Goal: Task Accomplishment & Management: Use online tool/utility

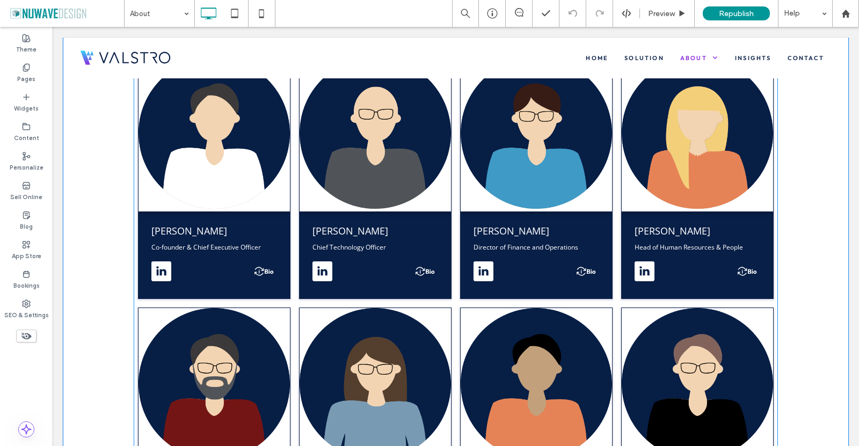
click at [305, 221] on span at bounding box center [456, 303] width 644 height 501
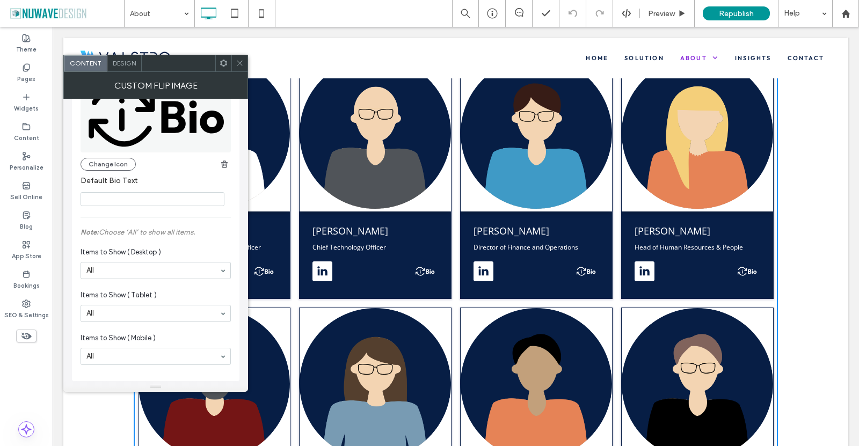
scroll to position [445, 0]
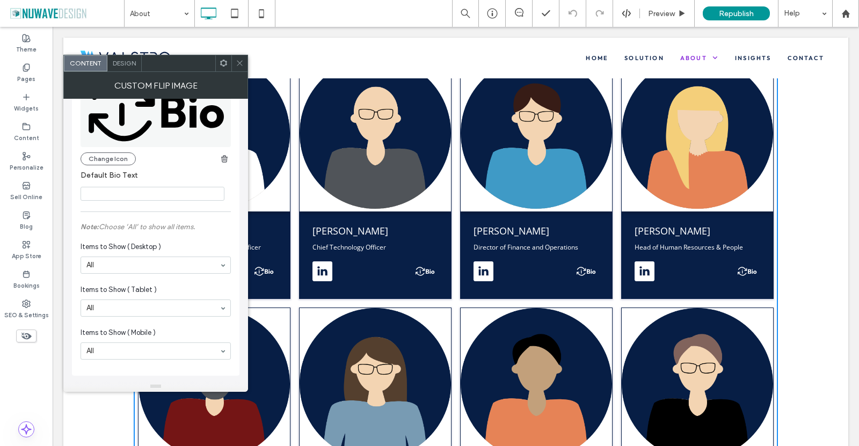
click at [113, 192] on input "Default Bio Text" at bounding box center [152, 194] width 144 height 14
click at [89, 194] on input "**" at bounding box center [152, 194] width 144 height 14
type input "***"
click at [145, 175] on label "Default Bio Text" at bounding box center [153, 177] width 146 height 12
click at [114, 152] on button "Change Icon" at bounding box center [107, 158] width 55 height 13
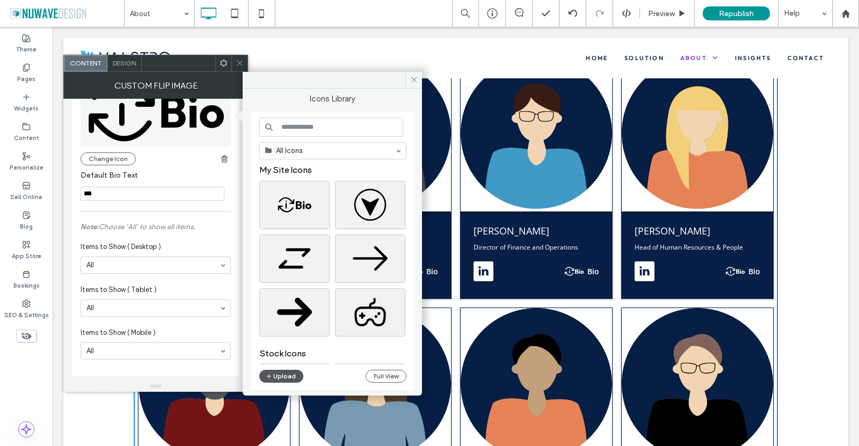
click at [286, 375] on button "Upload" at bounding box center [281, 376] width 44 height 13
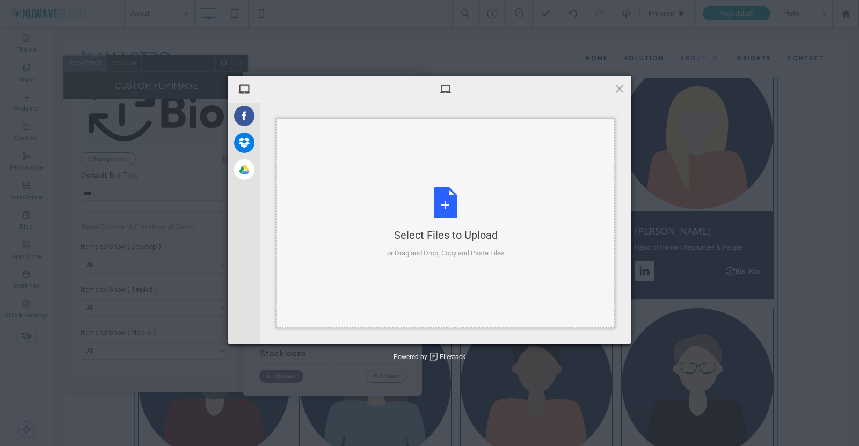
click at [435, 196] on div "Select Files to Upload or Drag and Drop, Copy and Paste Files" at bounding box center [446, 222] width 118 height 71
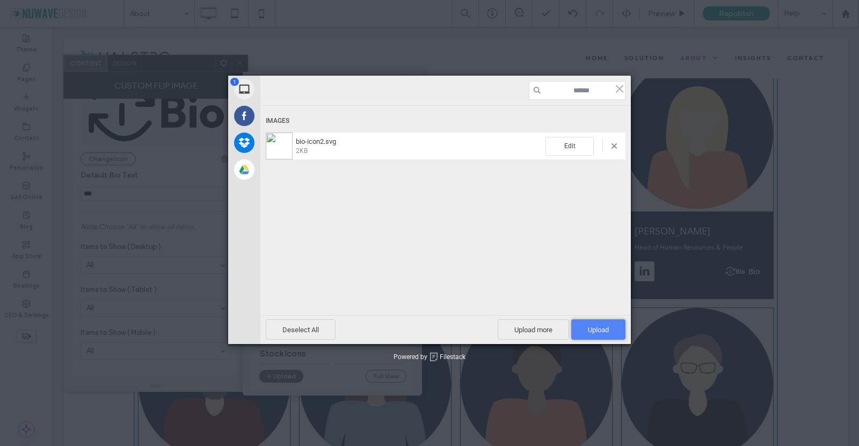
click at [590, 328] on span "Upload 1" at bounding box center [598, 330] width 21 height 8
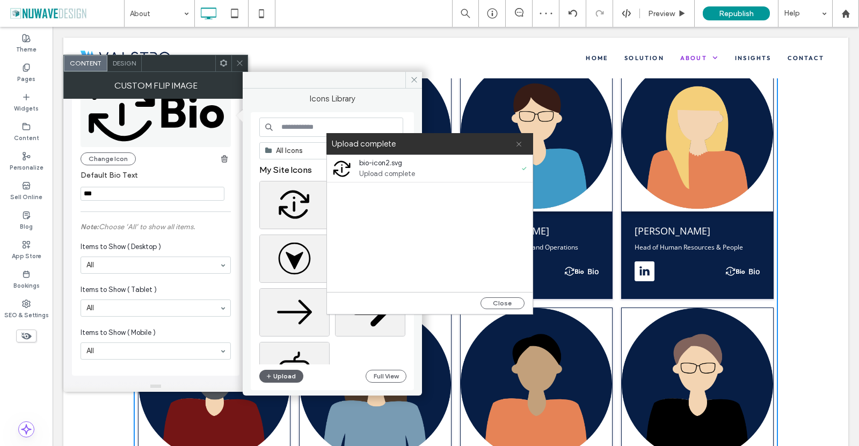
click at [519, 147] on span at bounding box center [518, 143] width 7 height 21
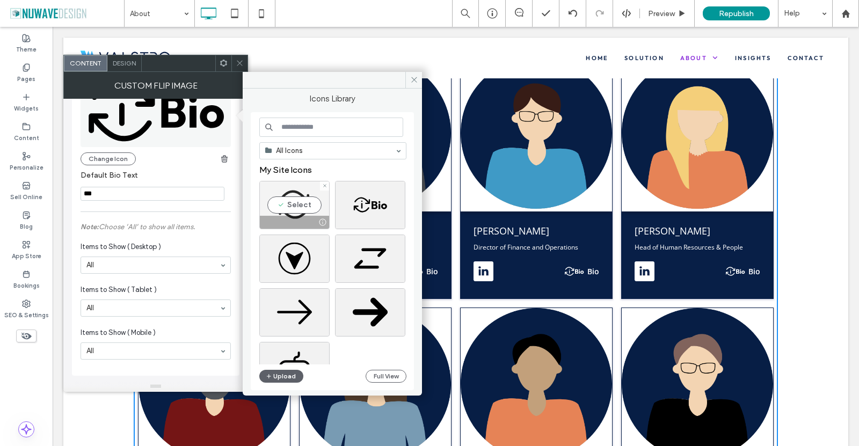
click at [300, 214] on div "Select" at bounding box center [294, 205] width 70 height 48
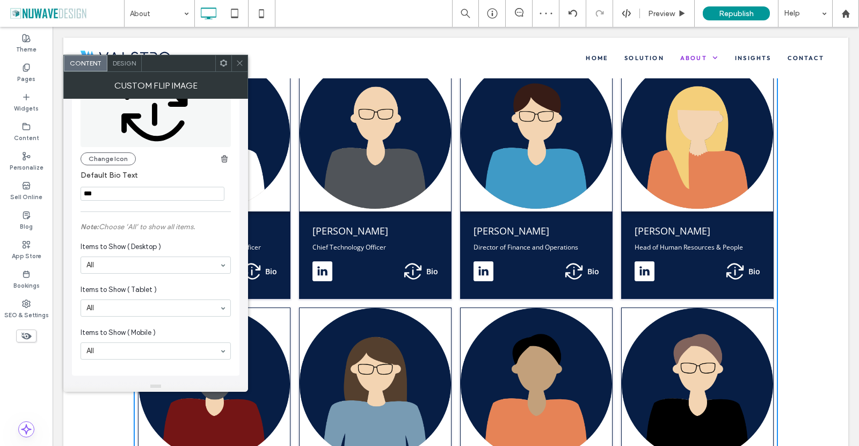
click at [240, 62] on use at bounding box center [239, 63] width 5 height 5
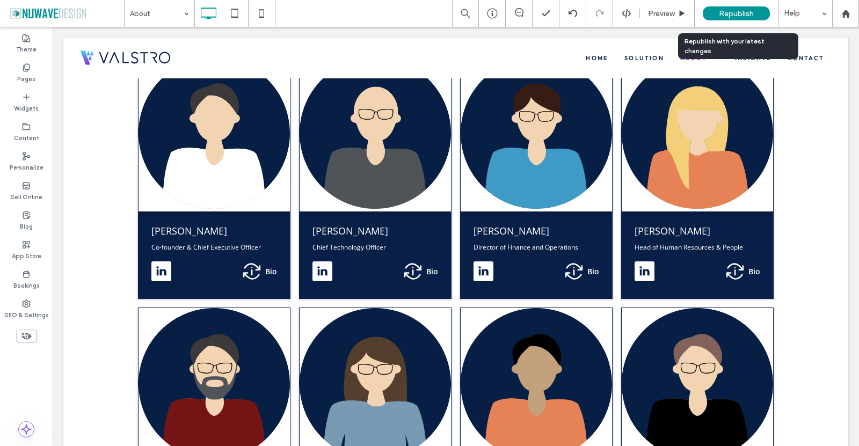
click at [727, 13] on span "Republish" at bounding box center [735, 13] width 35 height 9
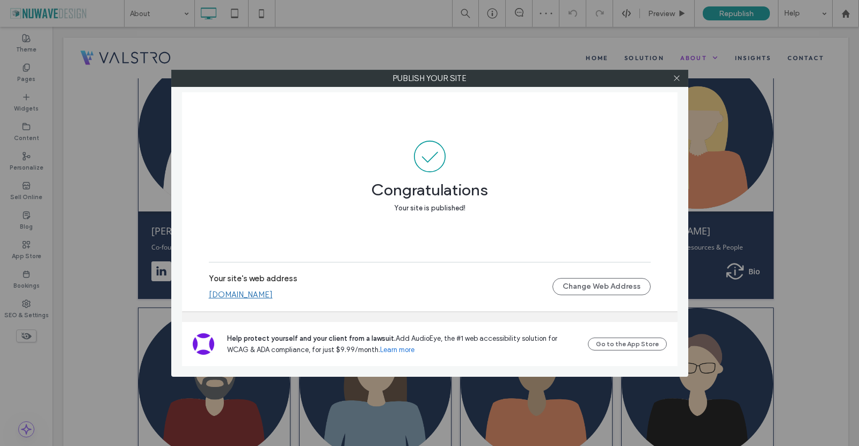
click at [273, 297] on link "[DOMAIN_NAME]" at bounding box center [241, 295] width 64 height 10
click at [676, 78] on icon at bounding box center [676, 78] width 8 height 8
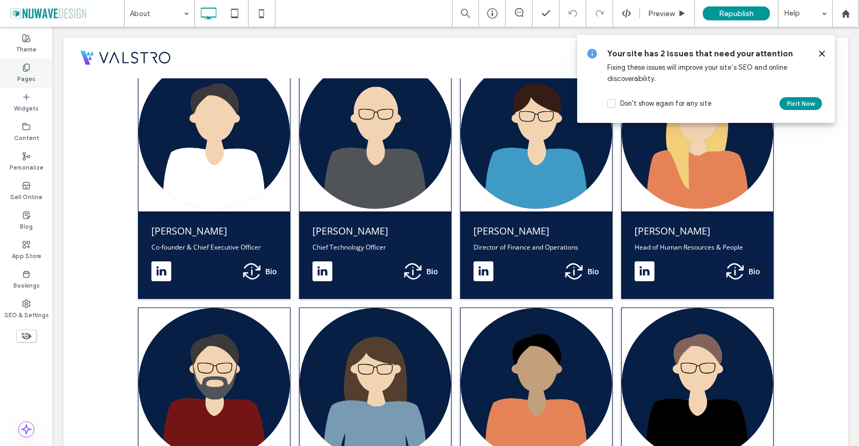
click at [13, 63] on div "Pages" at bounding box center [26, 73] width 53 height 30
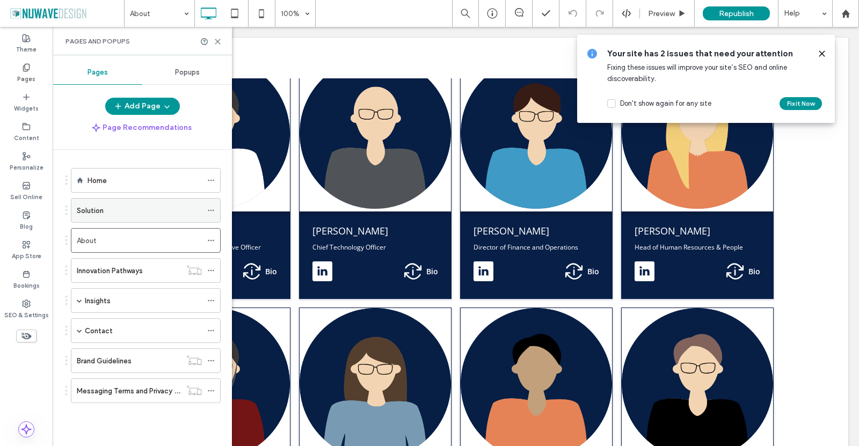
click at [102, 209] on label "Solution" at bounding box center [90, 210] width 27 height 19
click at [217, 40] on icon at bounding box center [218, 42] width 8 height 8
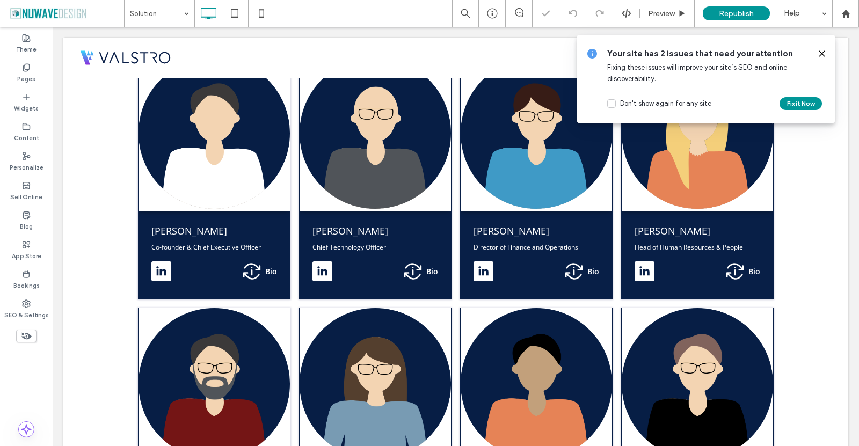
click at [819, 52] on icon at bounding box center [821, 53] width 9 height 9
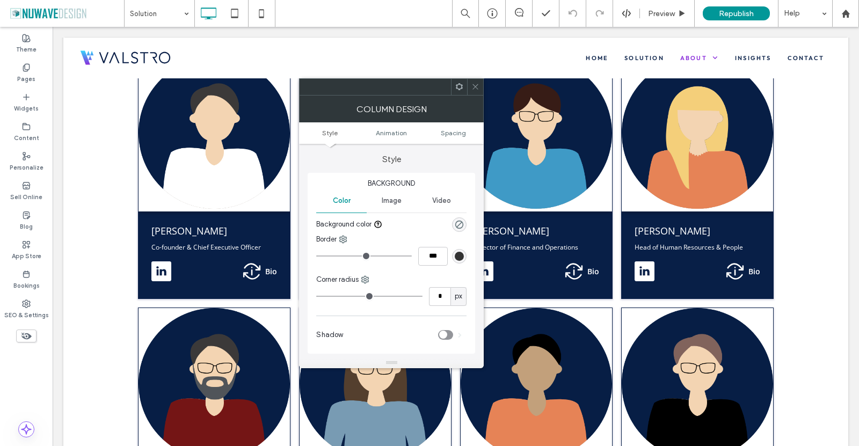
click at [472, 96] on div "Column Design" at bounding box center [391, 109] width 185 height 27
click at [475, 83] on icon at bounding box center [475, 87] width 8 height 8
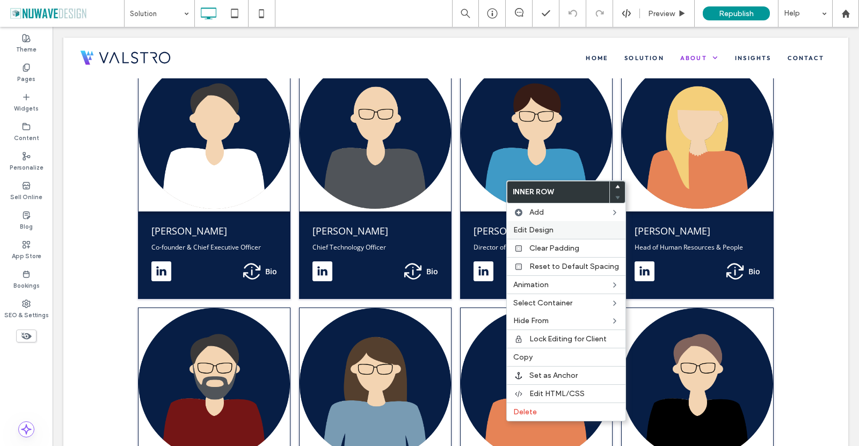
click at [544, 230] on span "Edit Design" at bounding box center [533, 229] width 40 height 9
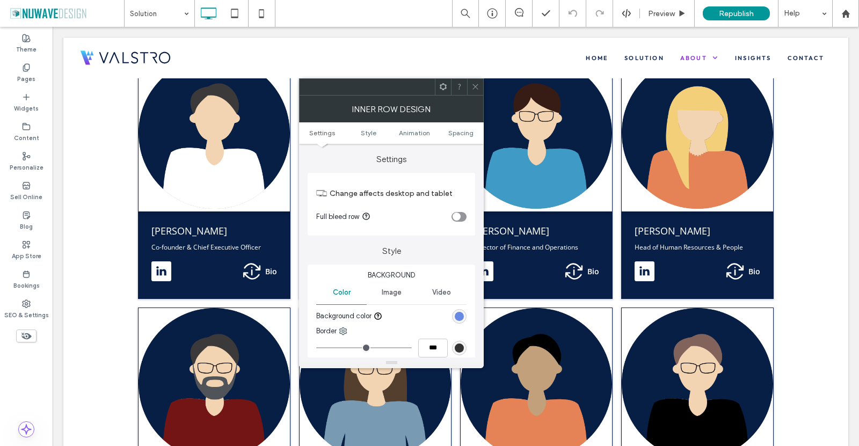
click at [459, 319] on div "rgb(104, 136, 230)" at bounding box center [458, 316] width 9 height 9
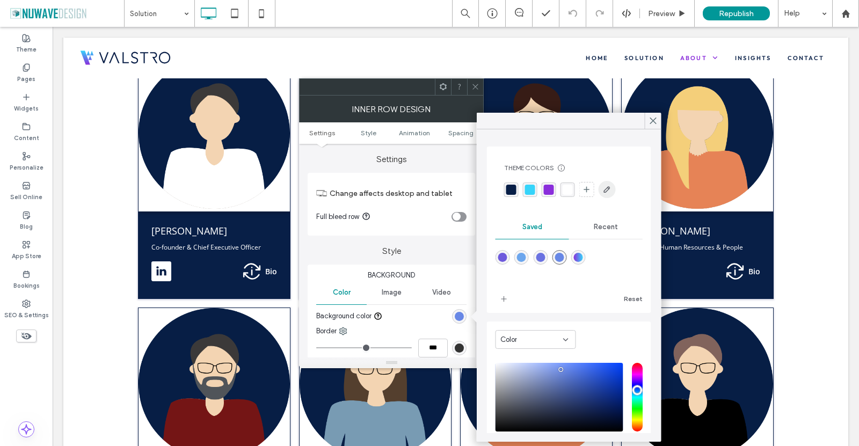
click at [604, 190] on use "button" at bounding box center [606, 189] width 6 height 6
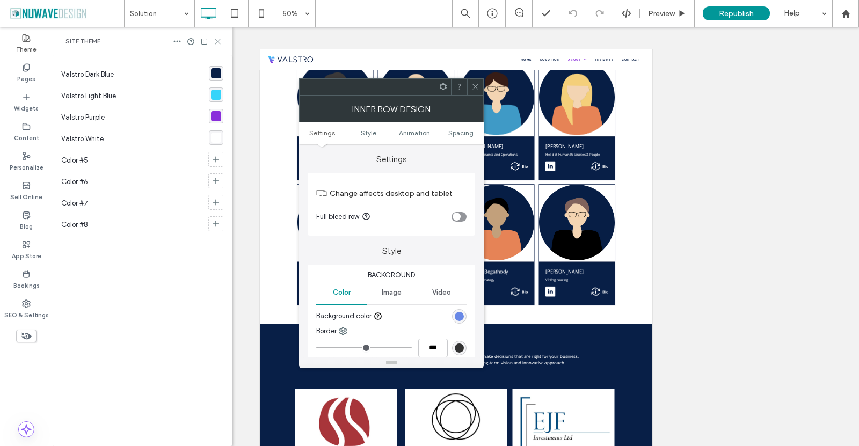
click at [218, 39] on icon at bounding box center [218, 42] width 8 height 8
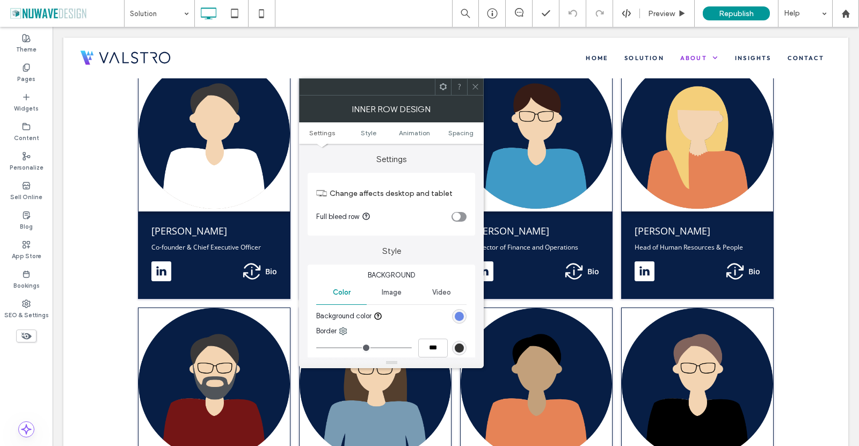
click at [457, 313] on div "rgb(104, 136, 230)" at bounding box center [458, 316] width 9 height 9
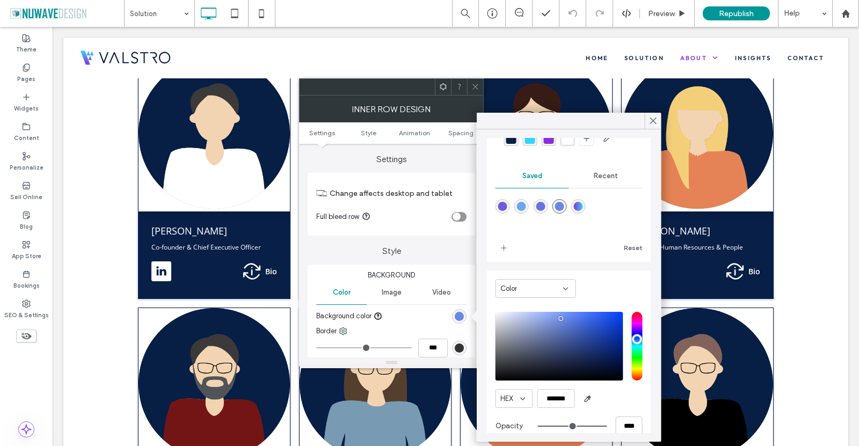
scroll to position [67, 0]
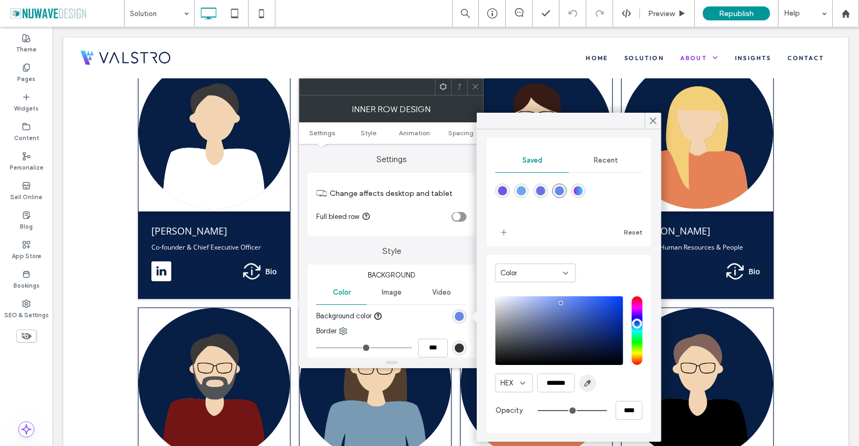
click at [583, 384] on icon "button" at bounding box center [587, 383] width 9 height 9
click at [588, 382] on use "button" at bounding box center [587, 383] width 6 height 6
click at [582, 385] on span "button" at bounding box center [587, 383] width 17 height 17
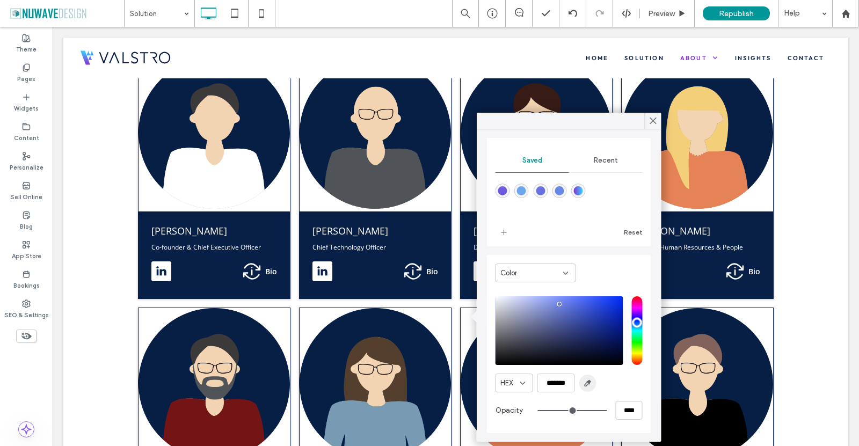
type input "*******"
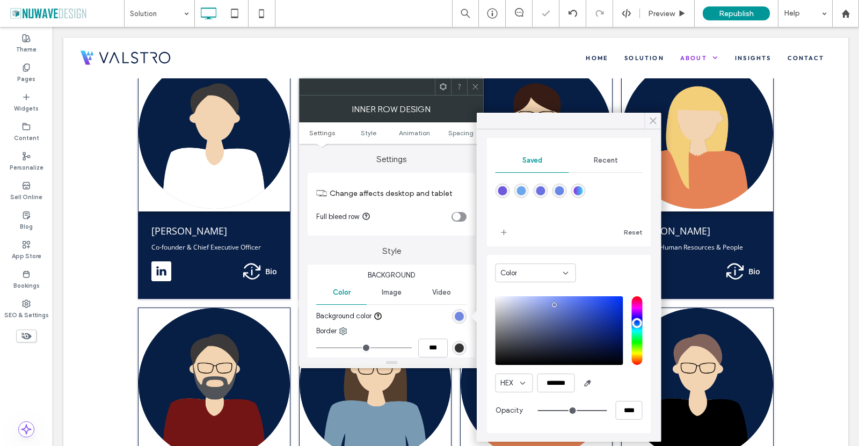
click at [651, 122] on use at bounding box center [652, 121] width 5 height 6
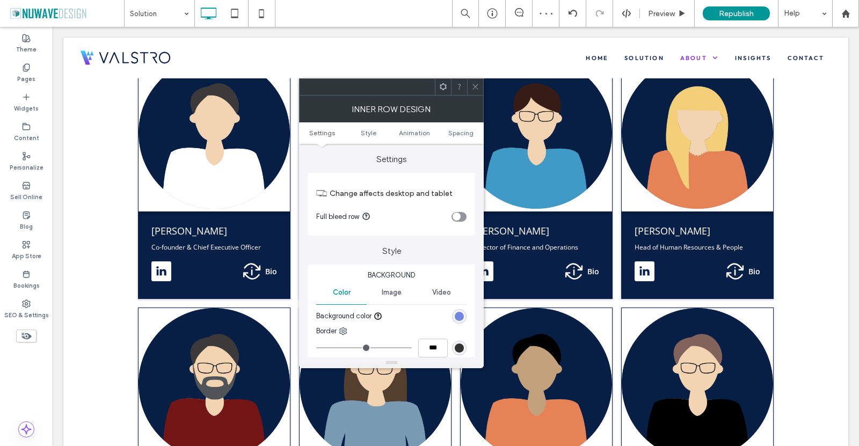
click at [472, 86] on icon at bounding box center [475, 87] width 8 height 8
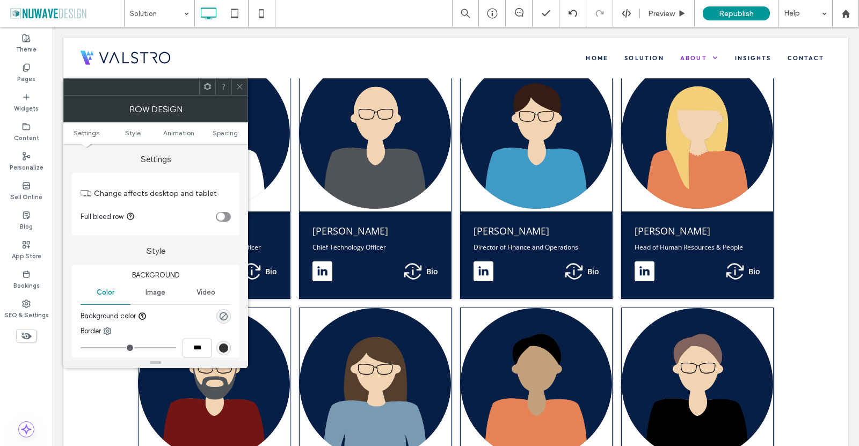
click at [240, 84] on icon at bounding box center [240, 87] width 8 height 8
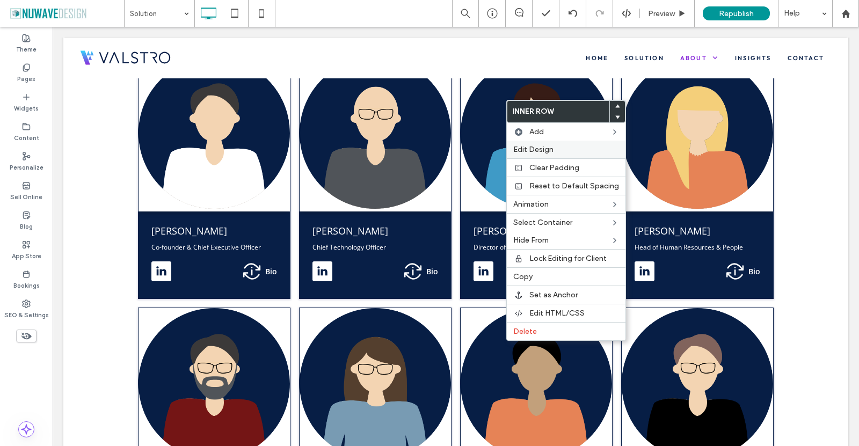
click at [537, 146] on span "Edit Design" at bounding box center [533, 149] width 40 height 9
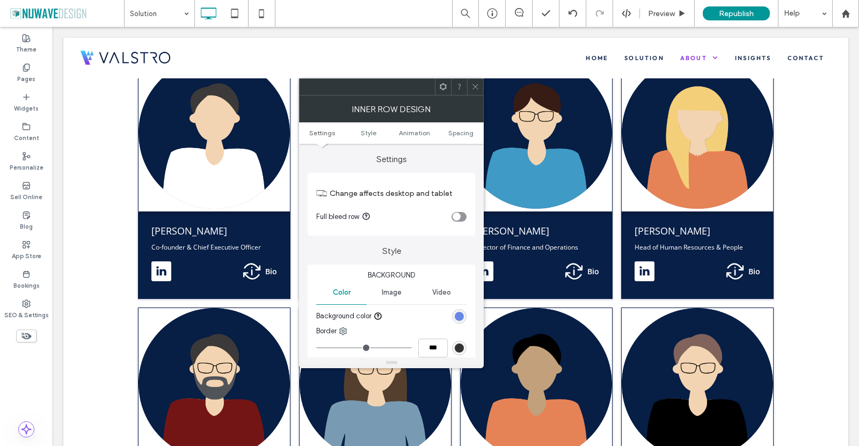
click at [457, 317] on div "rgb(104, 136, 230)" at bounding box center [458, 316] width 9 height 9
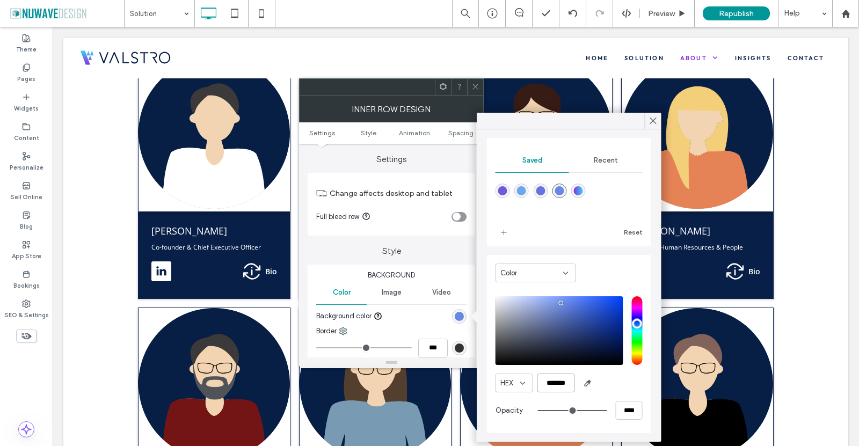
drag, startPoint x: 571, startPoint y: 384, endPoint x: 532, endPoint y: 375, distance: 40.9
click at [532, 375] on div "HEX *******" at bounding box center [568, 382] width 147 height 19
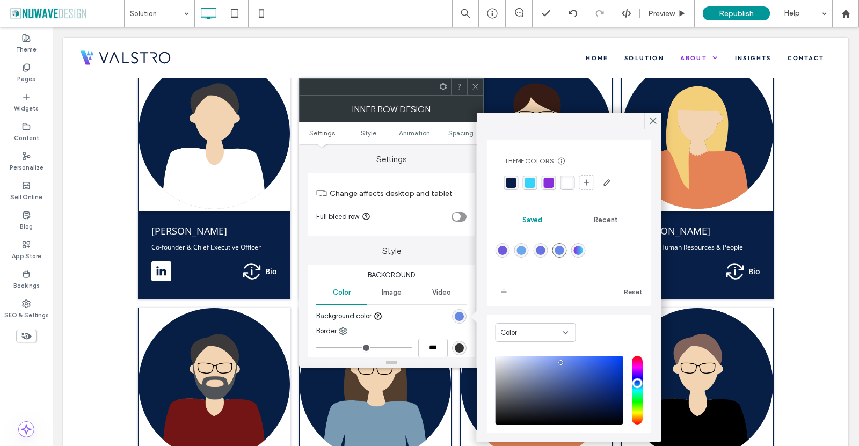
scroll to position [0, 0]
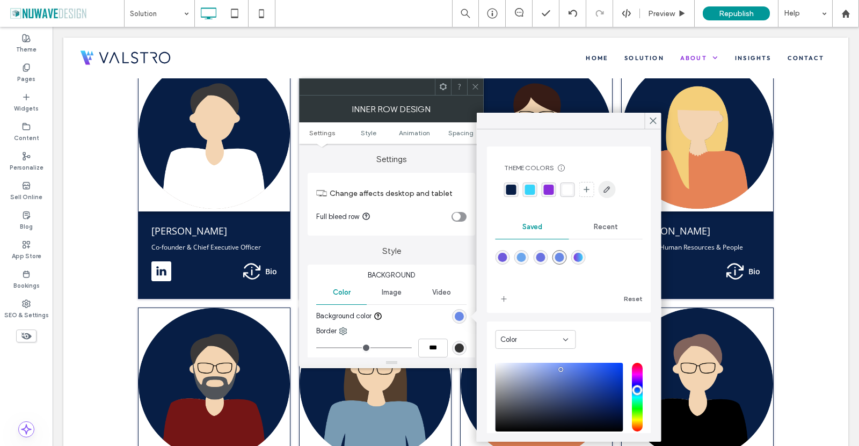
click at [605, 184] on span "button" at bounding box center [606, 189] width 17 height 17
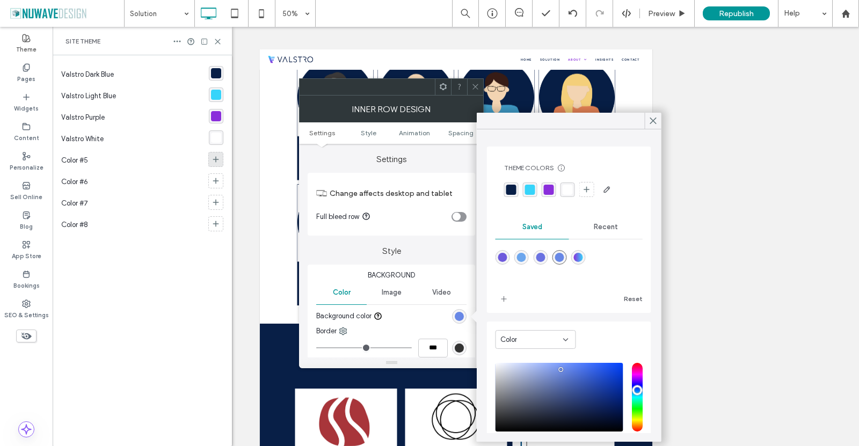
click at [218, 154] on span at bounding box center [215, 159] width 9 height 11
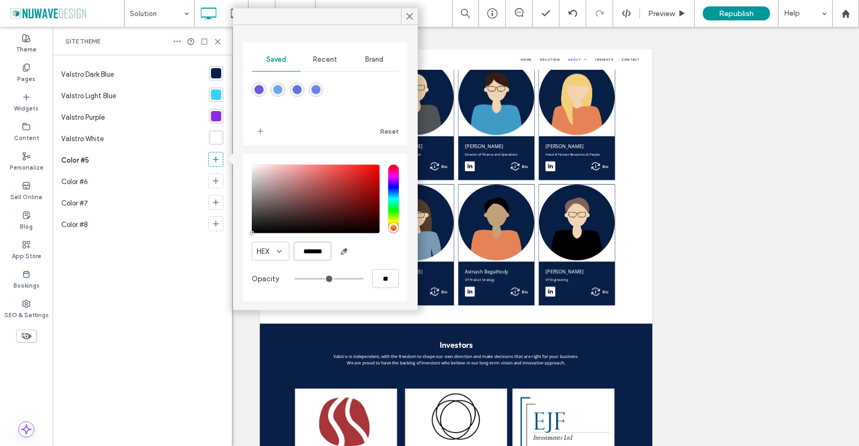
click at [324, 254] on input "*******" at bounding box center [313, 251] width 38 height 19
paste input "color picker textbox"
type input "*******"
type input "***"
type input "****"
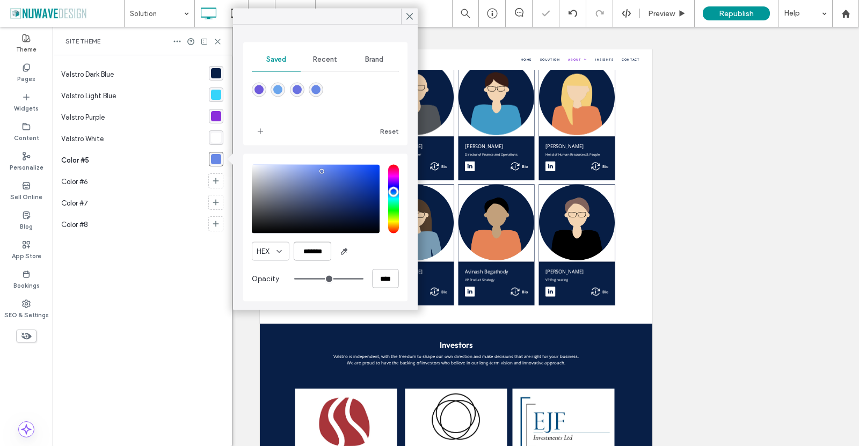
type input "*******"
click at [382, 250] on div "HEX *******" at bounding box center [325, 251] width 147 height 19
click at [324, 299] on div "HEX ******* Opacity ****" at bounding box center [325, 228] width 164 height 148
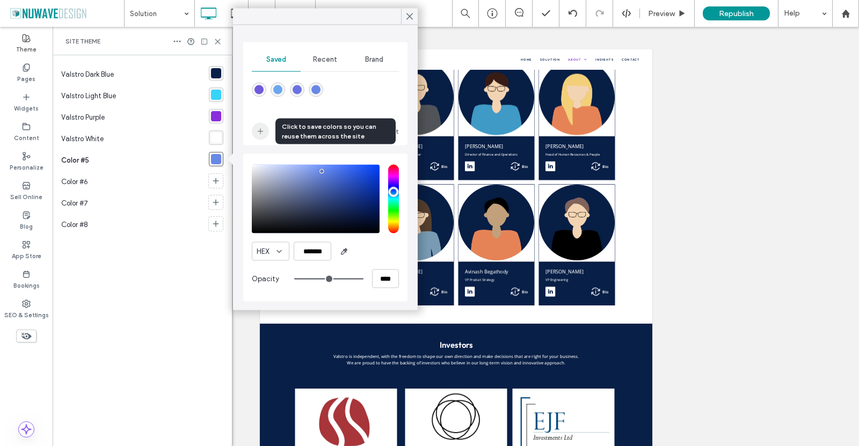
click at [261, 132] on icon "add color" at bounding box center [260, 131] width 9 height 9
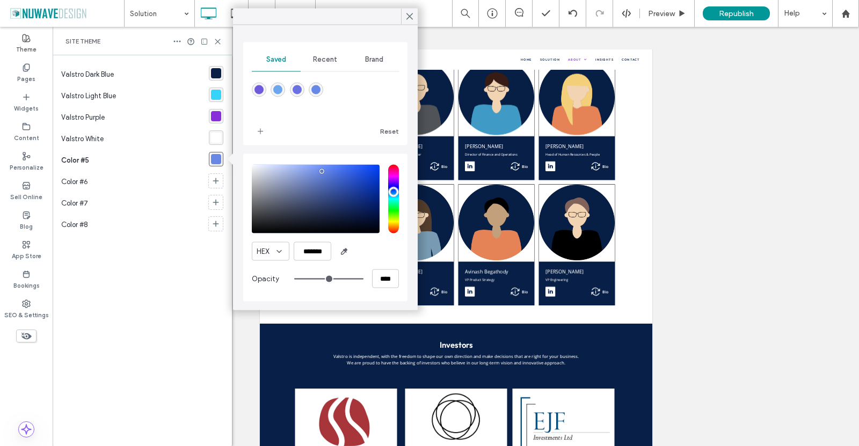
click at [407, 12] on icon at bounding box center [410, 17] width 10 height 10
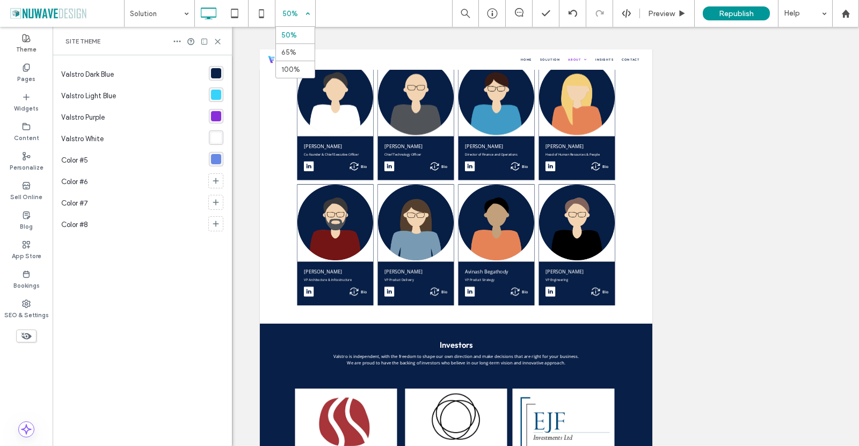
click at [300, 5] on div "50%" at bounding box center [290, 13] width 30 height 27
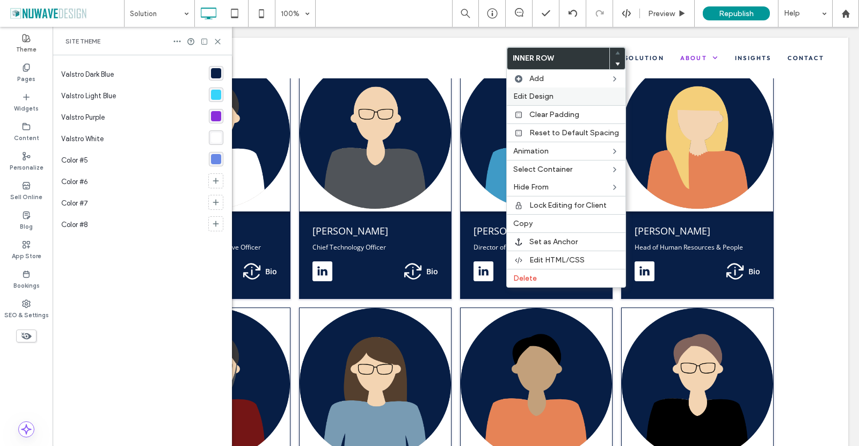
click at [529, 97] on span "Edit Design" at bounding box center [533, 96] width 40 height 9
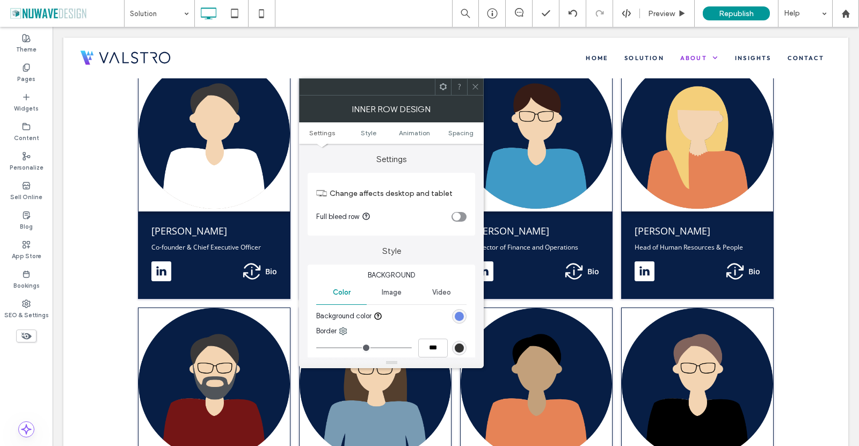
click at [458, 320] on div "rgb(104, 136, 230)" at bounding box center [458, 316] width 9 height 9
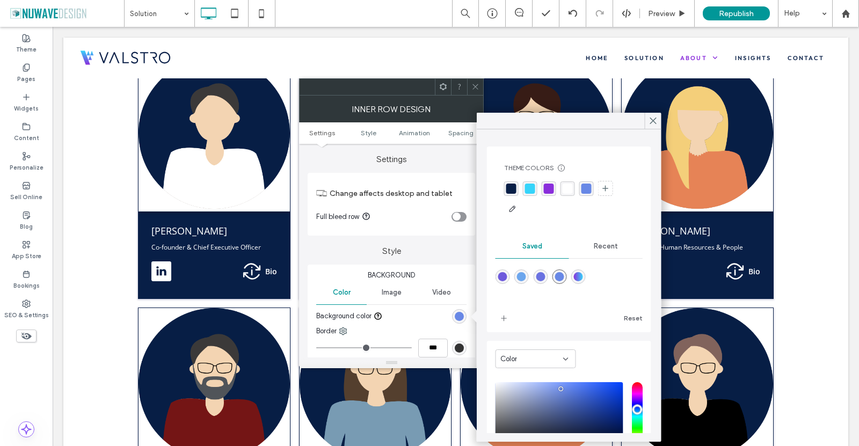
click at [584, 186] on div "rgba(104, 136, 230, 1)" at bounding box center [586, 189] width 10 height 10
click at [653, 128] on span at bounding box center [653, 121] width 10 height 16
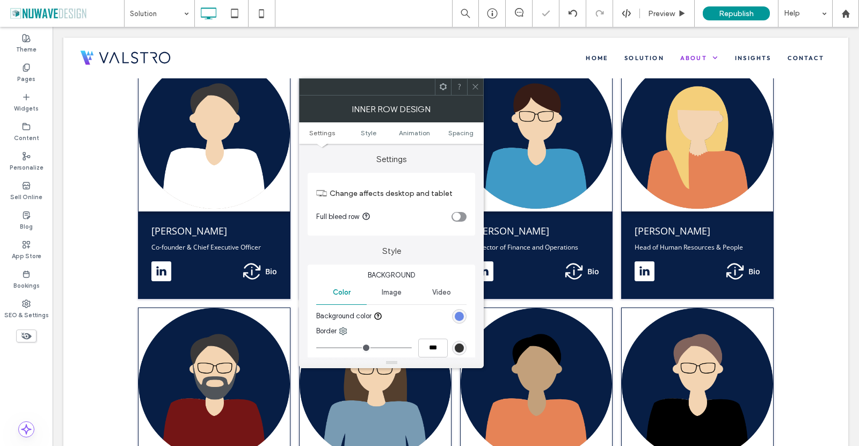
click at [478, 85] on icon at bounding box center [475, 87] width 8 height 8
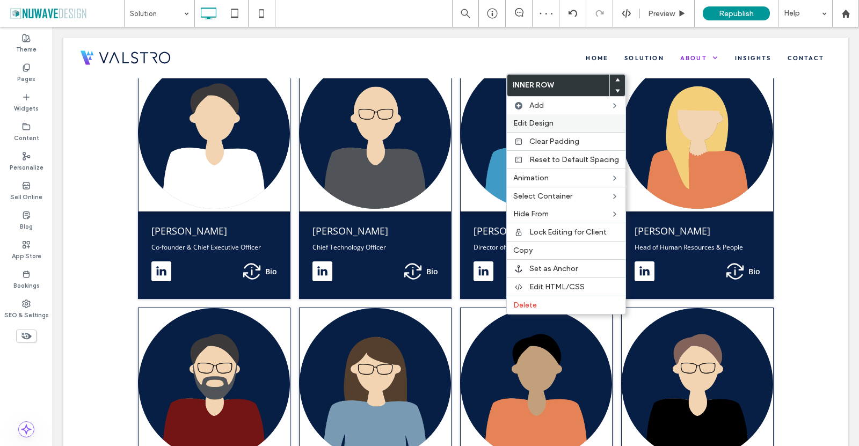
click at [538, 126] on span "Edit Design" at bounding box center [533, 123] width 40 height 9
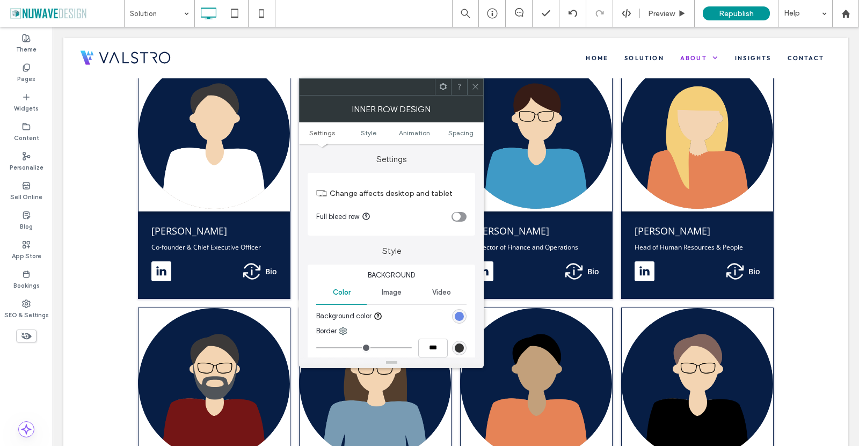
click at [460, 317] on div "rgb(104, 136, 230)" at bounding box center [458, 316] width 9 height 9
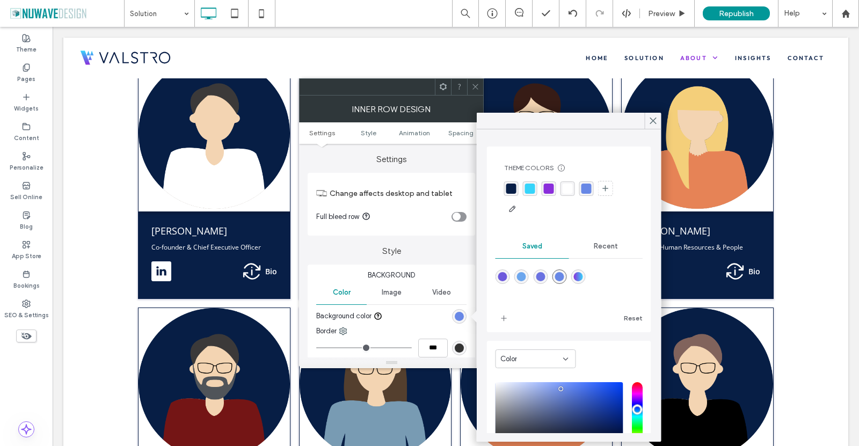
click at [589, 189] on div "rgba(104, 136, 230, 1)" at bounding box center [586, 189] width 10 height 10
click at [650, 119] on icon at bounding box center [653, 121] width 10 height 10
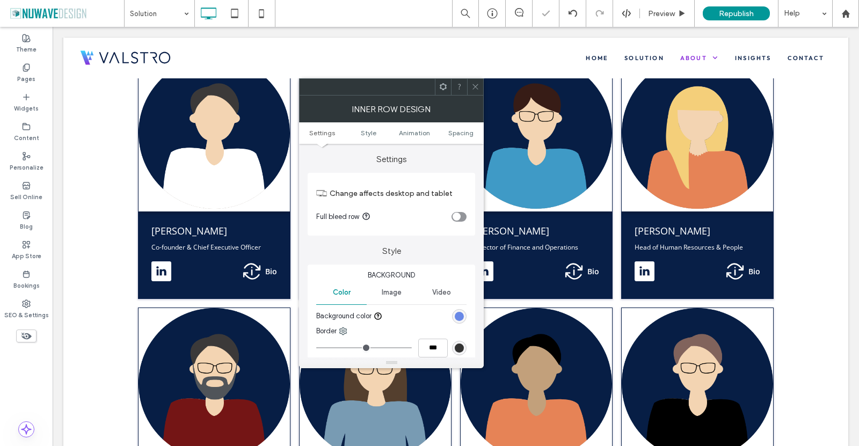
click at [475, 91] on span at bounding box center [475, 87] width 8 height 16
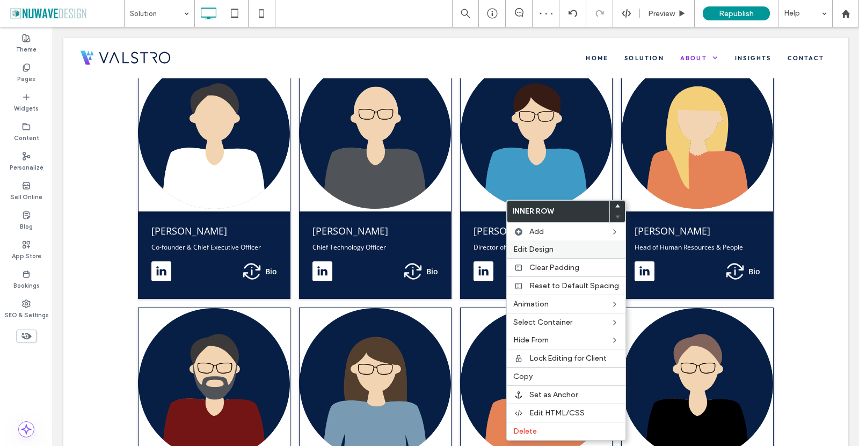
click at [543, 250] on span "Edit Design" at bounding box center [533, 249] width 40 height 9
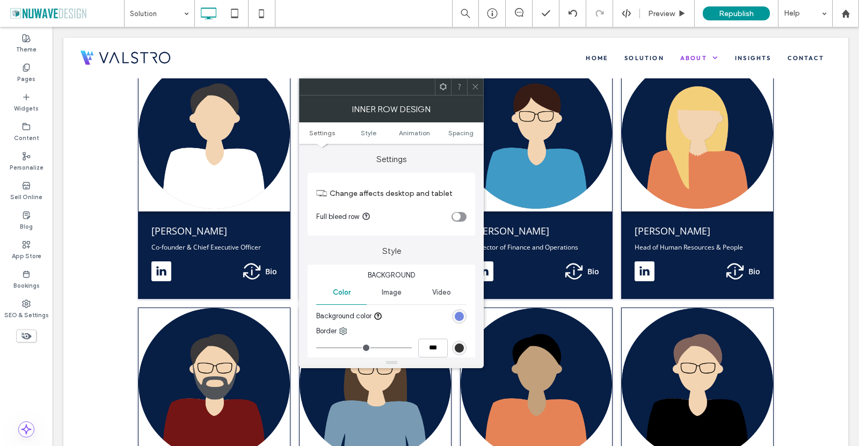
click at [457, 311] on div "rgb(113, 135, 223)" at bounding box center [459, 316] width 14 height 14
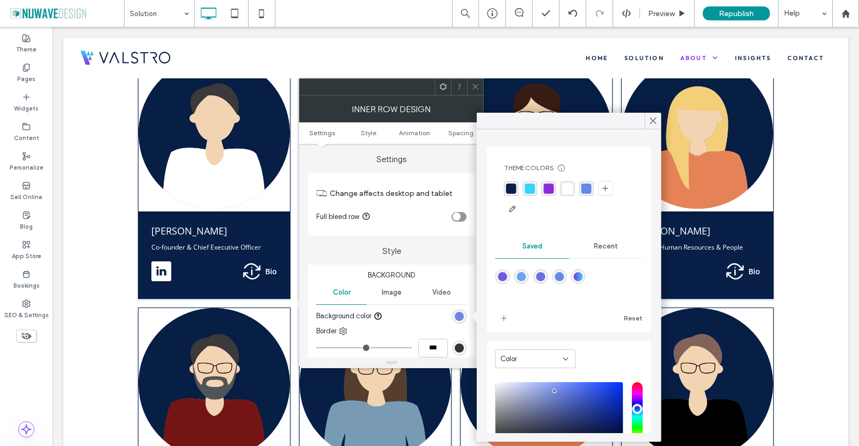
click at [583, 188] on div "rgba(104, 136, 230, 1)" at bounding box center [586, 189] width 10 height 10
click at [652, 121] on use at bounding box center [652, 121] width 5 height 6
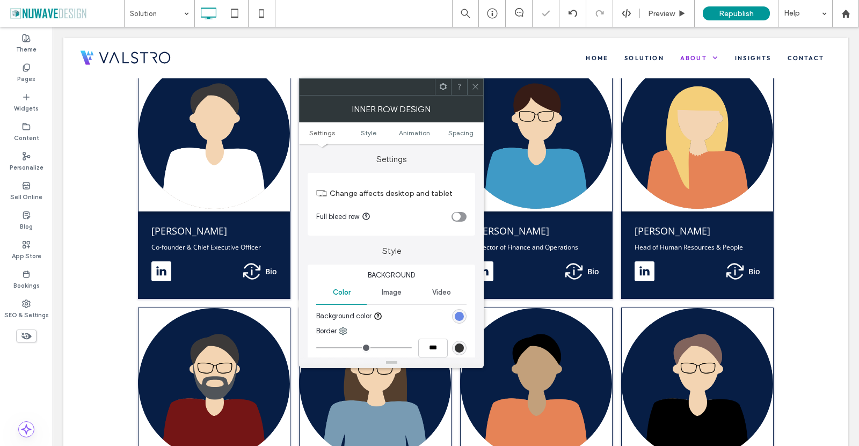
click at [479, 81] on div at bounding box center [475, 87] width 16 height 16
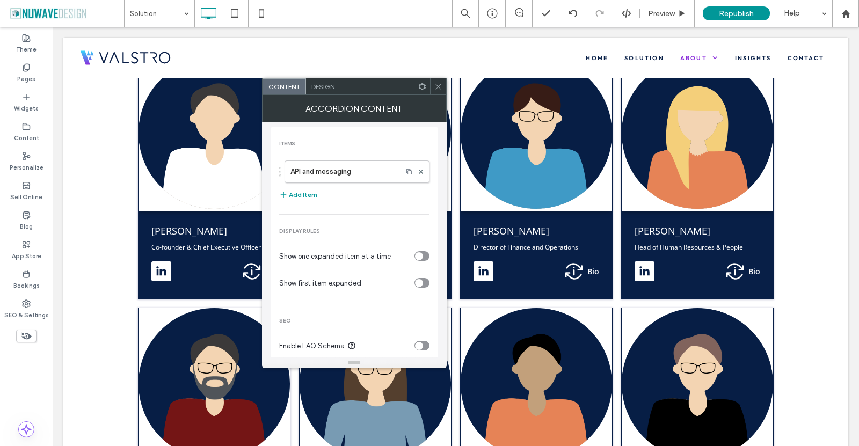
click at [314, 87] on span "Design" at bounding box center [322, 87] width 23 height 8
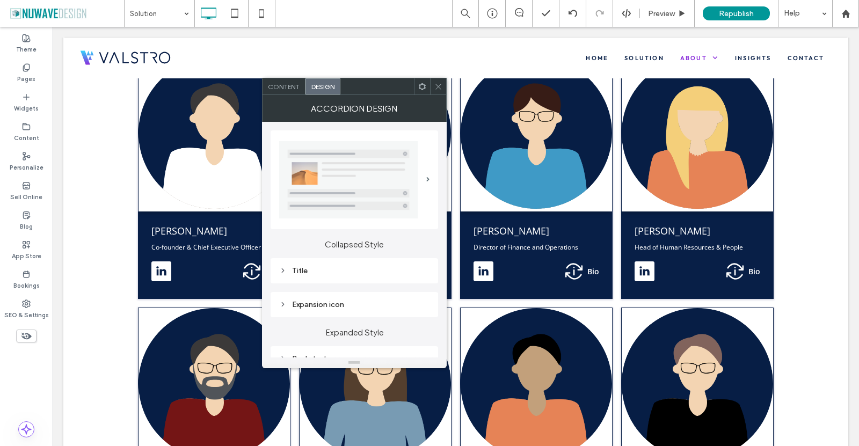
click at [284, 270] on icon at bounding box center [283, 271] width 8 height 8
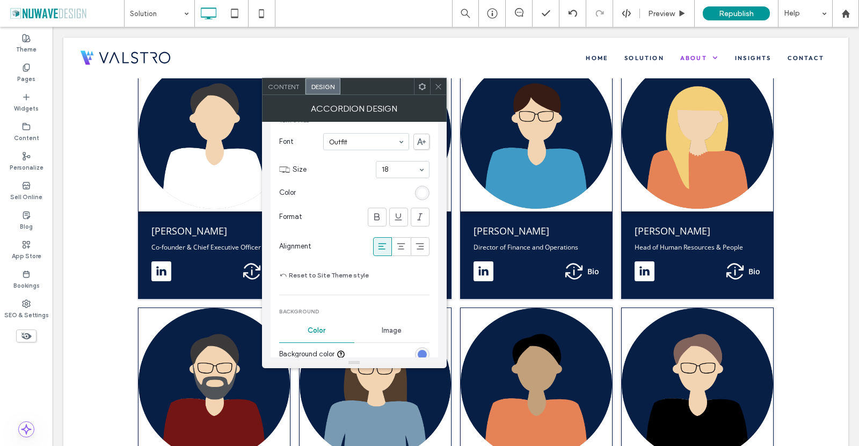
scroll to position [268, 0]
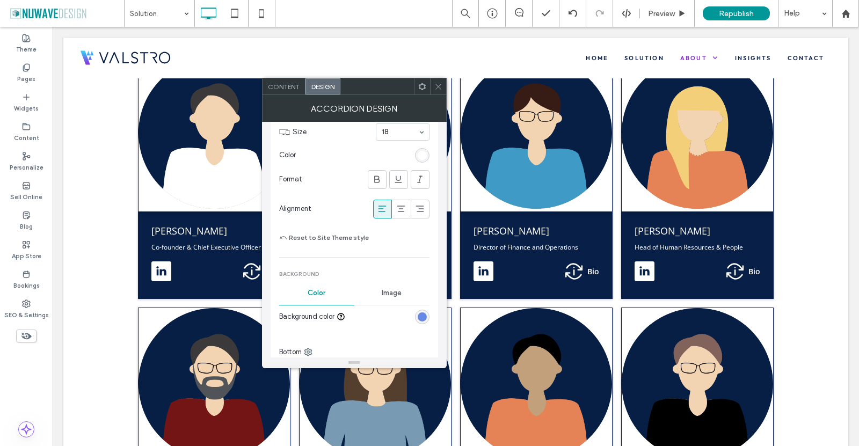
click at [425, 312] on div "rgb(104, 136, 230)" at bounding box center [421, 316] width 9 height 9
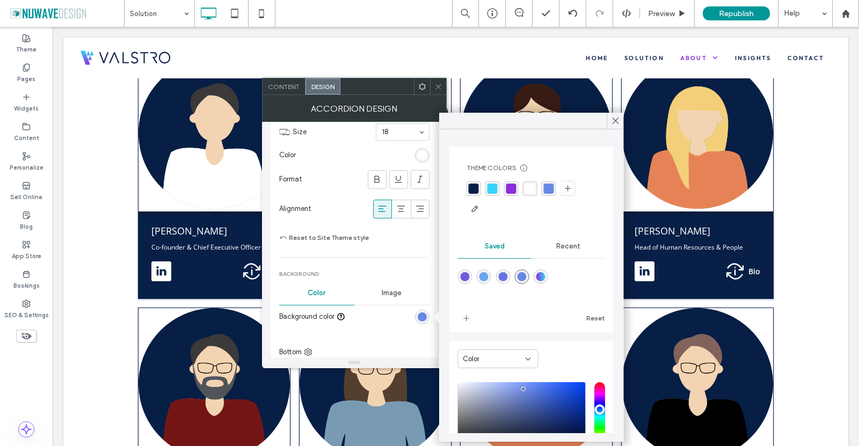
click at [548, 185] on div "rgba(104, 136, 230, 1)" at bounding box center [549, 189] width 10 height 10
click at [611, 124] on icon at bounding box center [616, 121] width 10 height 10
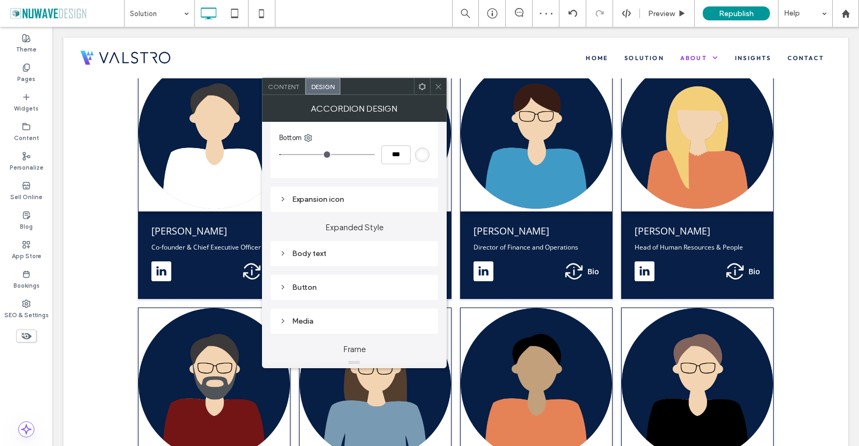
scroll to position [483, 0]
click at [280, 258] on div "Body text" at bounding box center [354, 253] width 150 height 14
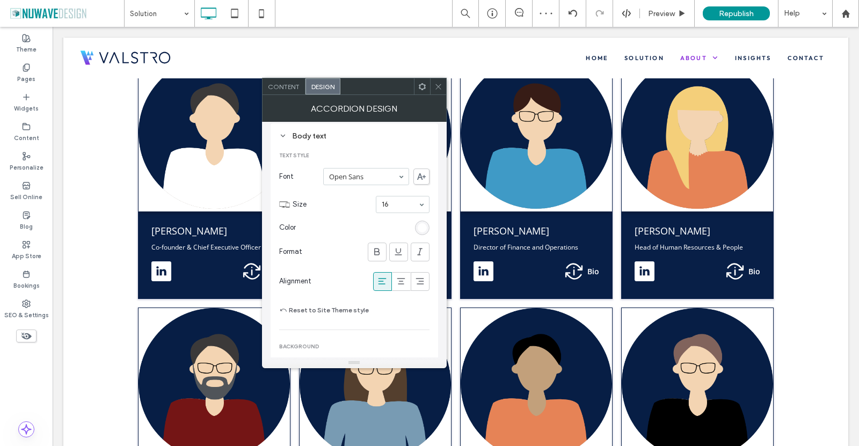
scroll to position [644, 0]
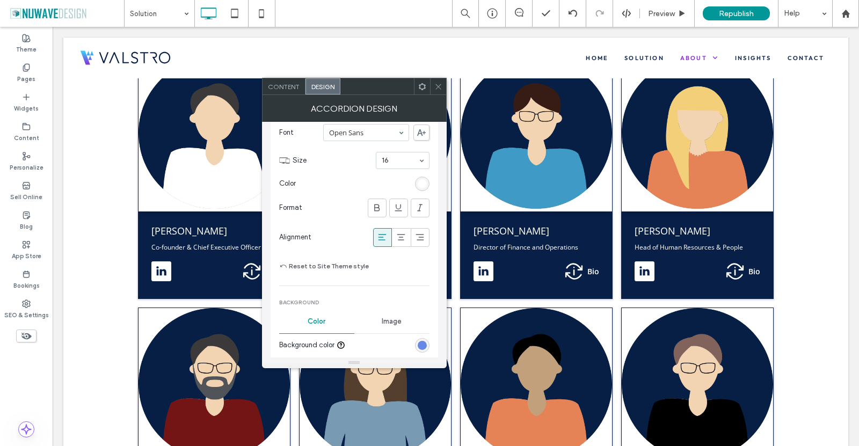
click at [424, 344] on div "rgb(104, 136, 230)" at bounding box center [421, 345] width 9 height 9
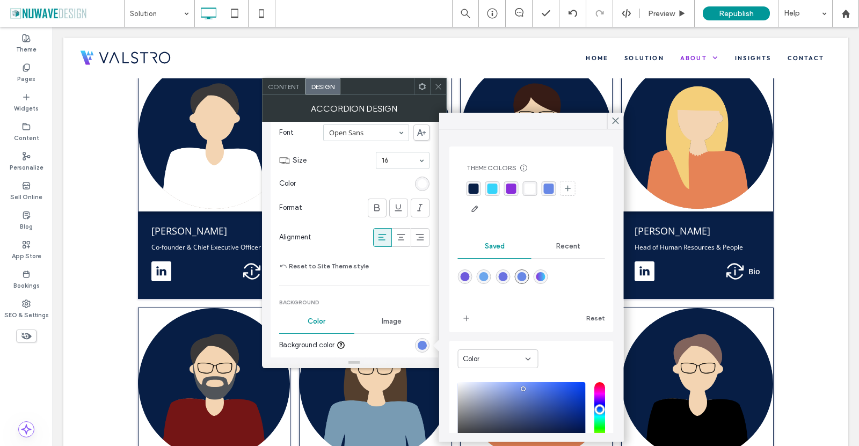
click at [547, 192] on div "rgba(104, 136, 230, 1)" at bounding box center [549, 189] width 10 height 10
click at [615, 121] on icon at bounding box center [616, 121] width 10 height 10
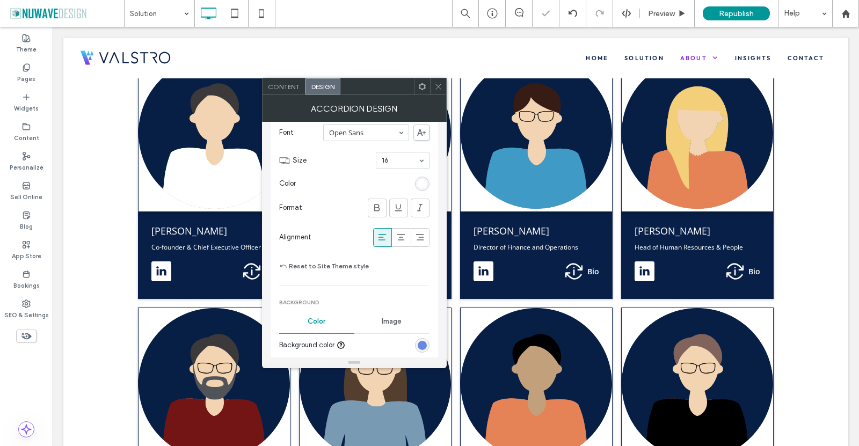
click at [431, 84] on div at bounding box center [438, 86] width 16 height 16
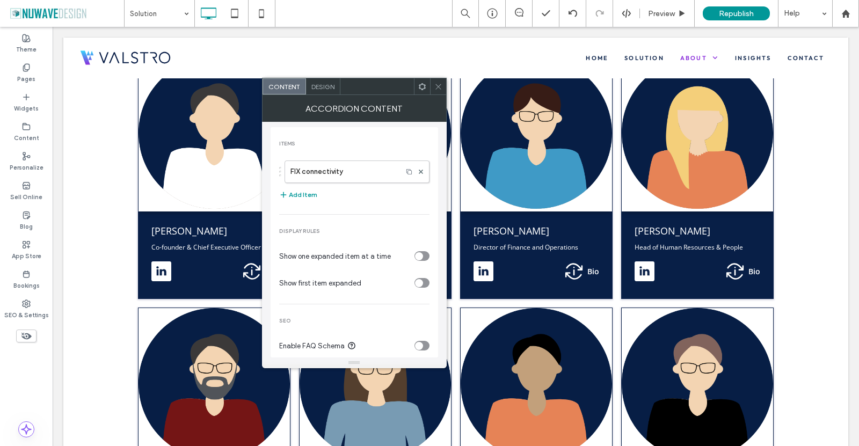
click at [317, 81] on div "Design" at bounding box center [323, 86] width 34 height 16
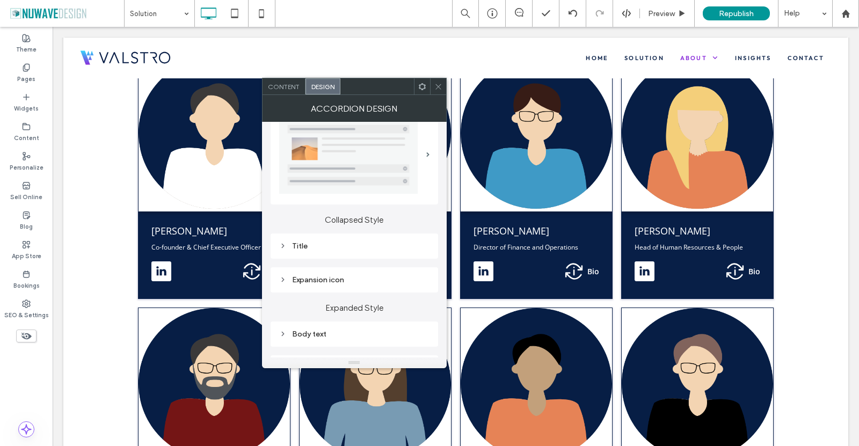
scroll to position [54, 0]
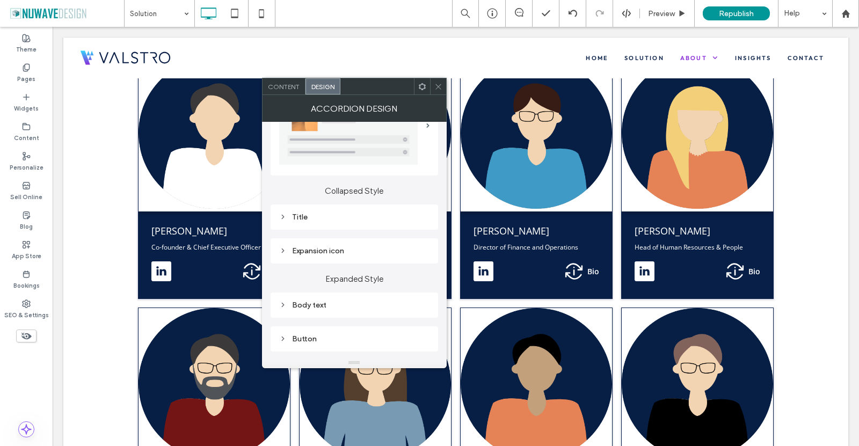
click at [283, 212] on div "Title" at bounding box center [354, 216] width 150 height 9
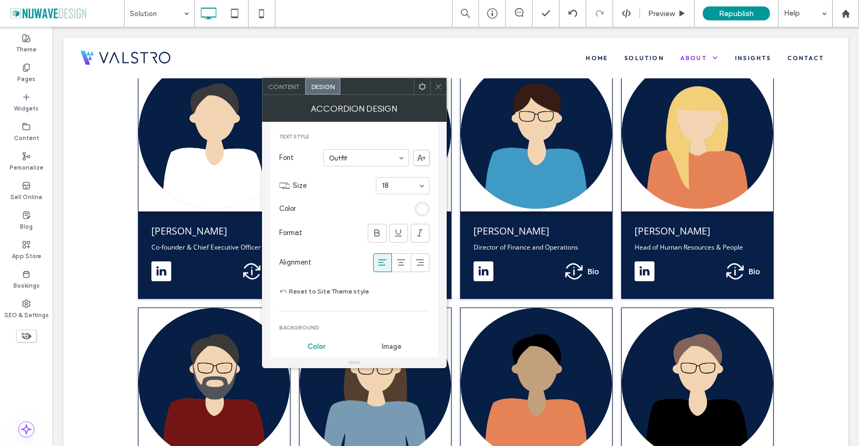
scroll to position [376, 0]
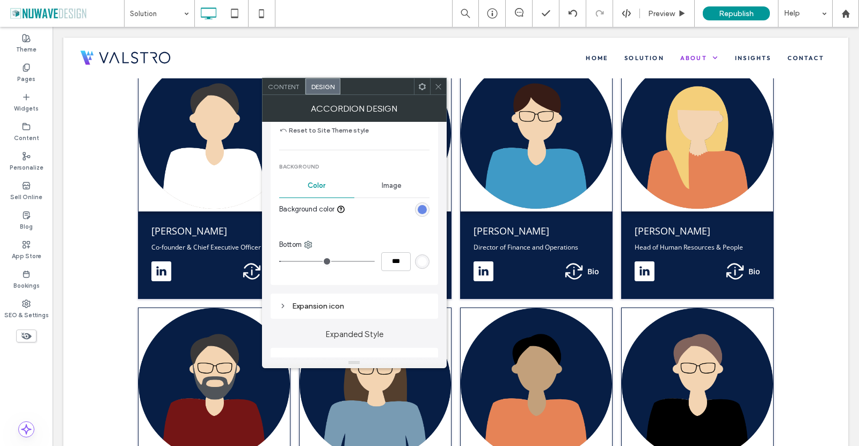
click at [422, 208] on div "rgb(104, 136, 230)" at bounding box center [421, 209] width 9 height 9
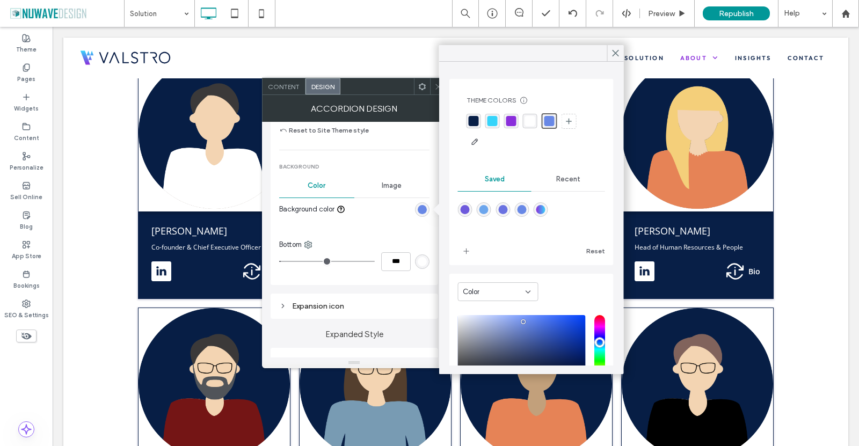
click at [551, 119] on div "rgba(104, 136, 230, 1)" at bounding box center [549, 121] width 10 height 10
click at [614, 49] on icon at bounding box center [616, 53] width 10 height 10
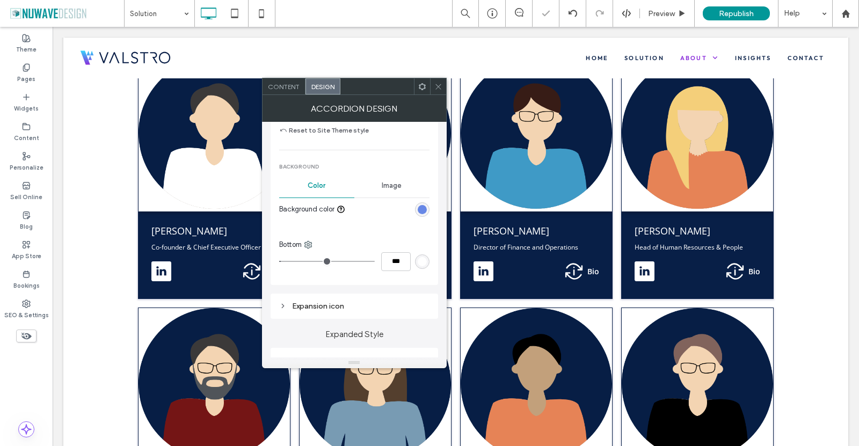
click at [438, 85] on icon at bounding box center [438, 87] width 8 height 8
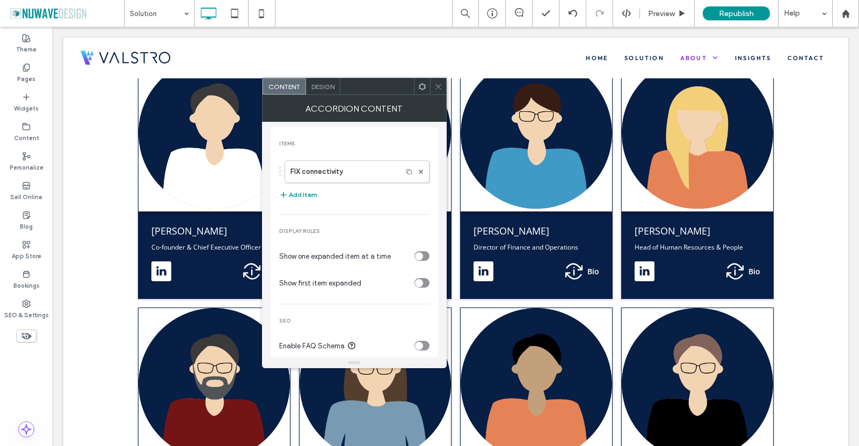
click at [311, 84] on span "Design" at bounding box center [322, 87] width 23 height 8
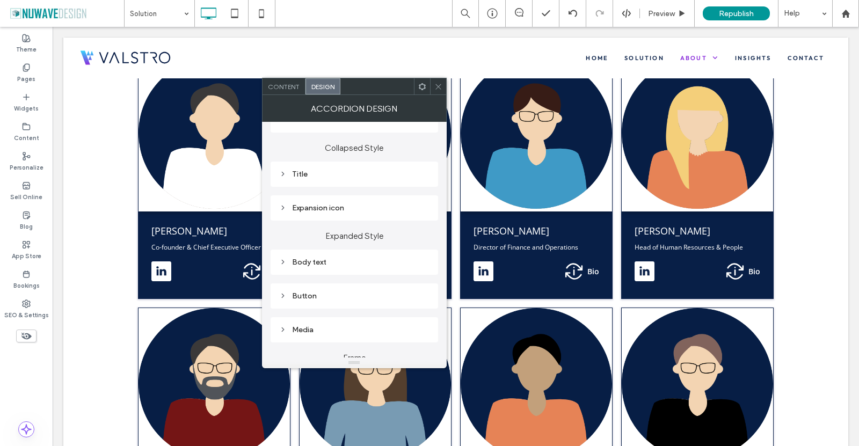
scroll to position [161, 0]
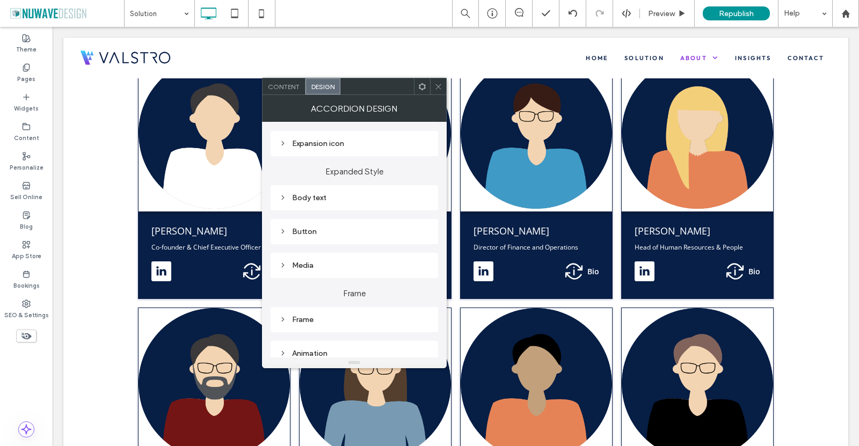
click at [282, 200] on use at bounding box center [283, 198] width 2 height 4
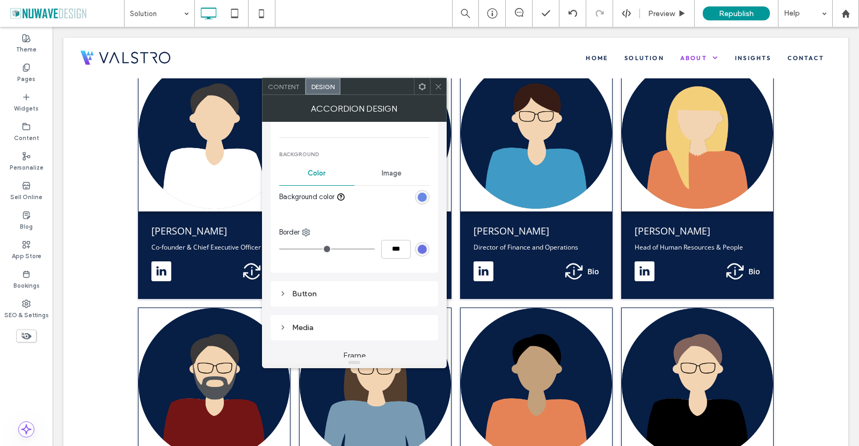
scroll to position [429, 0]
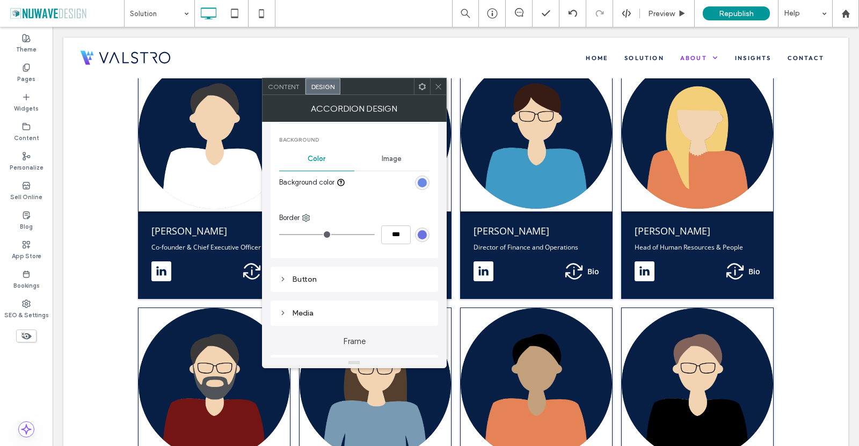
click at [420, 181] on div "rgb(104, 136, 230)" at bounding box center [421, 182] width 9 height 9
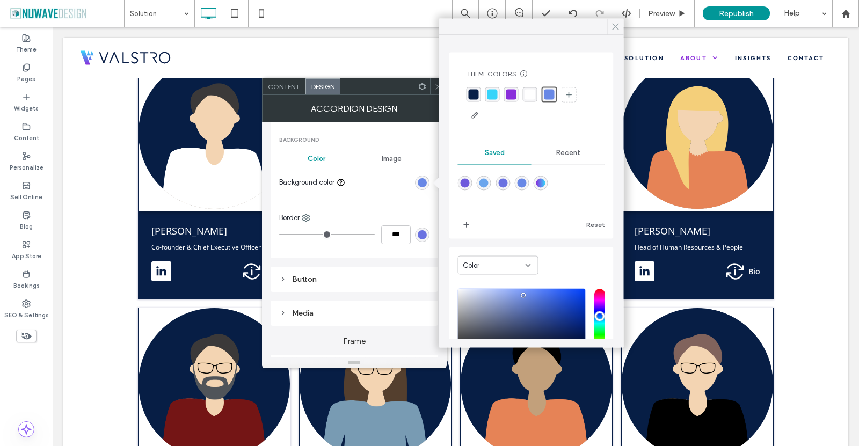
click at [620, 28] on icon at bounding box center [616, 27] width 10 height 10
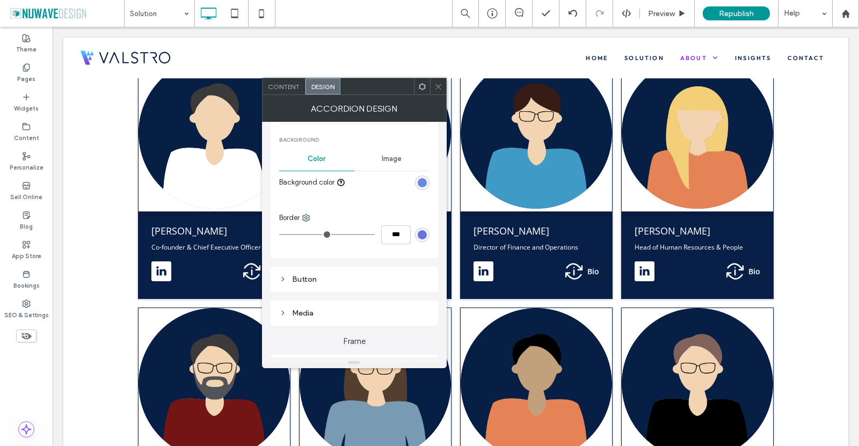
click at [438, 90] on icon at bounding box center [438, 87] width 8 height 8
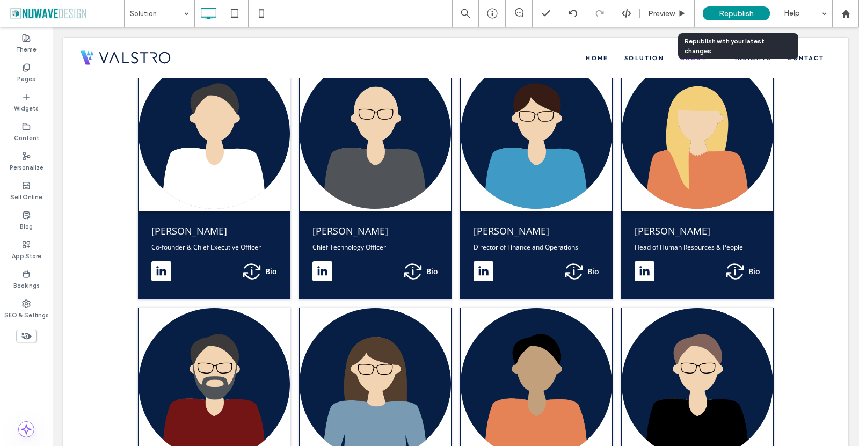
click at [737, 12] on span "Republish" at bounding box center [735, 13] width 35 height 9
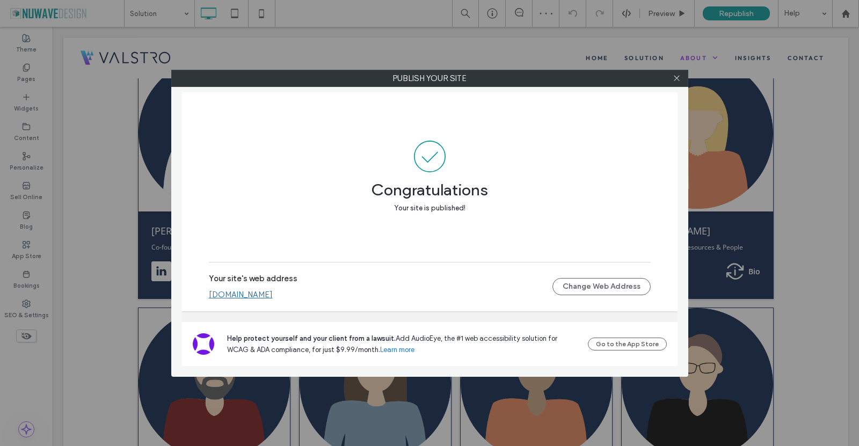
click at [667, 80] on label "Publish your site" at bounding box center [430, 78] width 516 height 16
click at [676, 81] on icon at bounding box center [676, 78] width 8 height 8
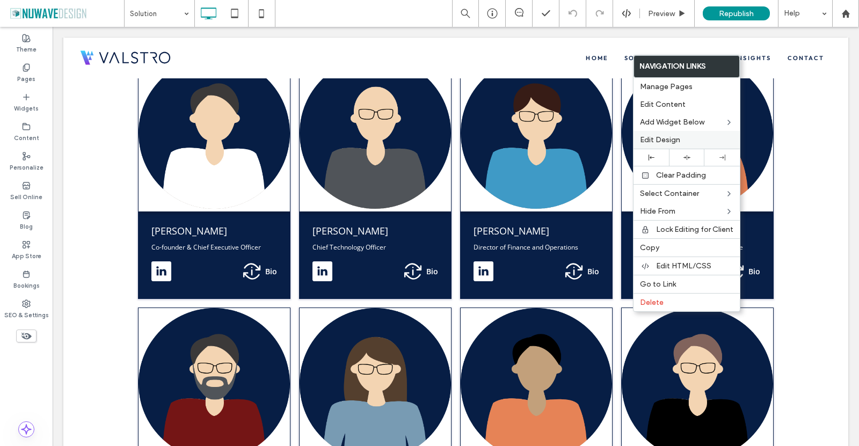
click at [655, 146] on div "Edit Design" at bounding box center [686, 140] width 106 height 18
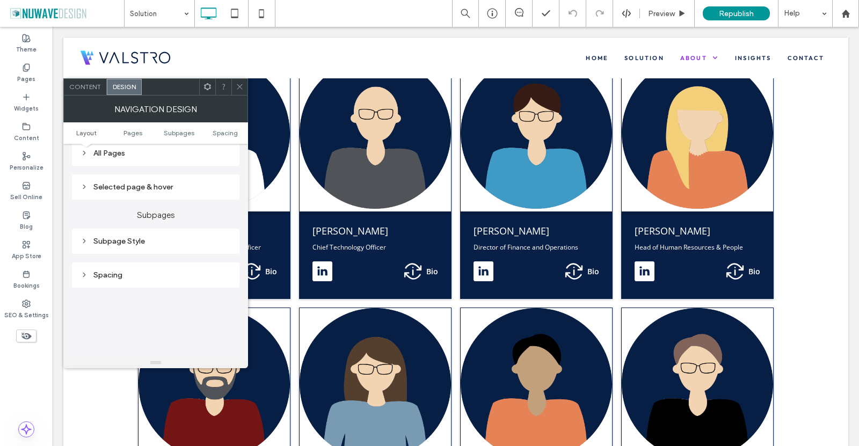
scroll to position [215, 0]
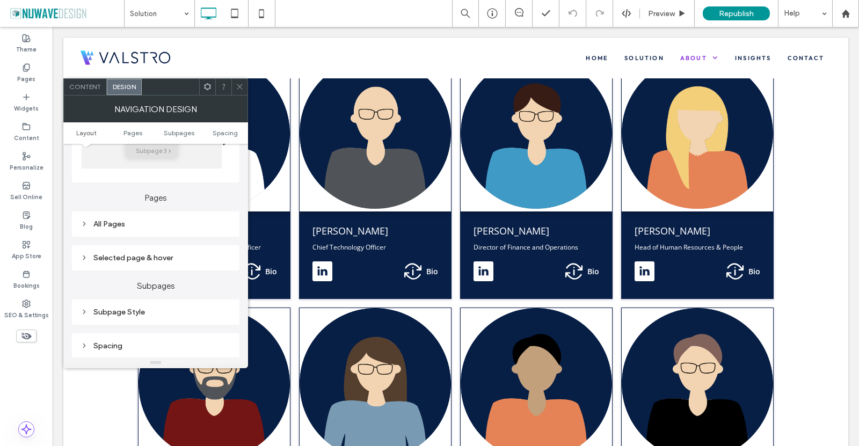
click at [82, 257] on icon at bounding box center [84, 258] width 8 height 8
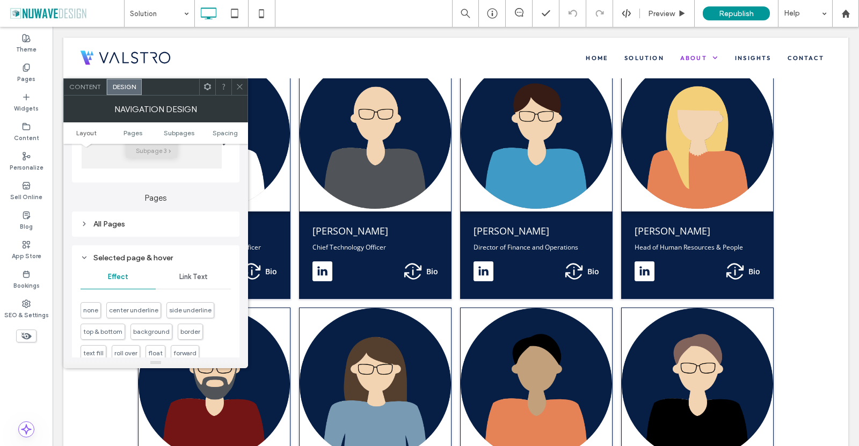
click at [190, 274] on div "Link Text" at bounding box center [193, 277] width 75 height 24
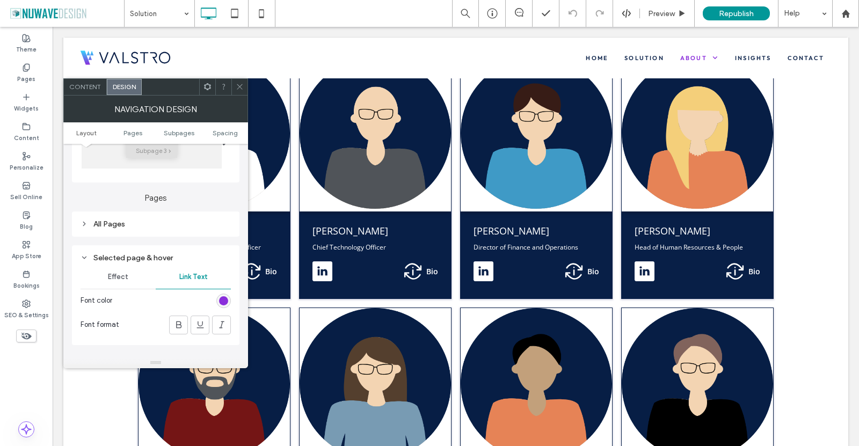
click at [225, 304] on div "rgb(138, 46, 219)" at bounding box center [223, 300] width 9 height 9
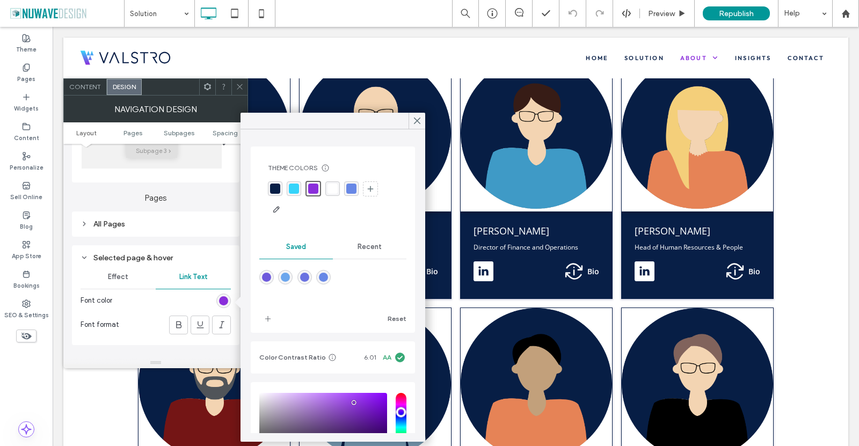
click at [350, 185] on div "rgba(104, 136, 230, 1)" at bounding box center [351, 189] width 10 height 10
click at [414, 118] on use at bounding box center [416, 121] width 5 height 6
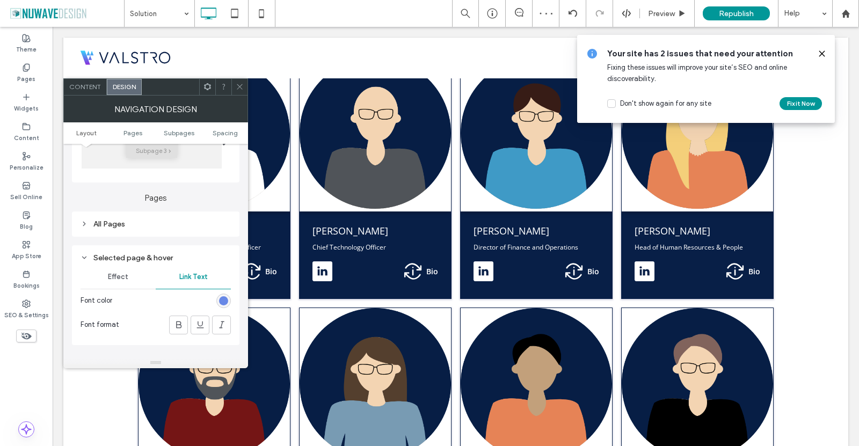
click at [241, 82] on span at bounding box center [240, 87] width 8 height 16
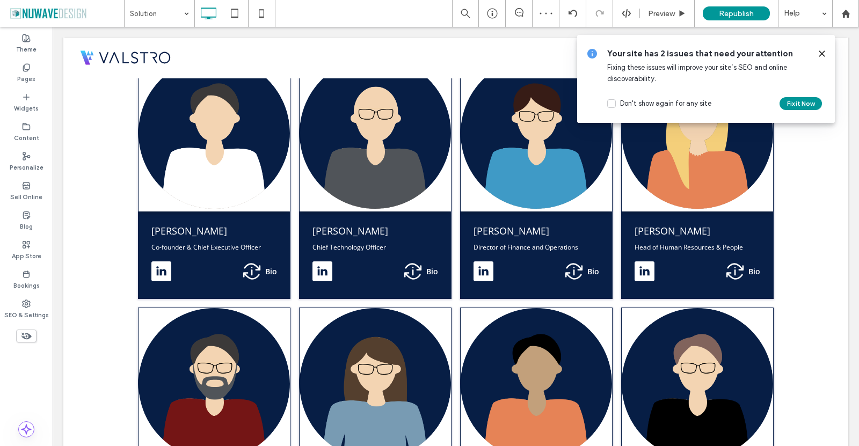
click at [822, 54] on icon at bounding box center [821, 53] width 9 height 9
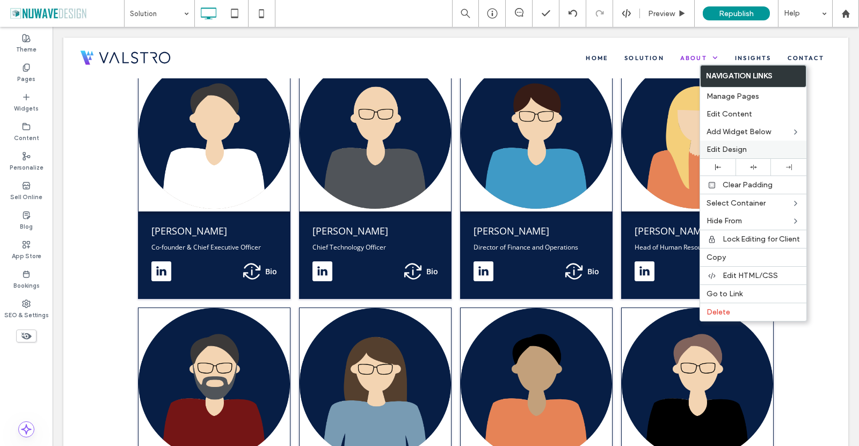
click at [721, 148] on span "Edit Design" at bounding box center [726, 149] width 40 height 9
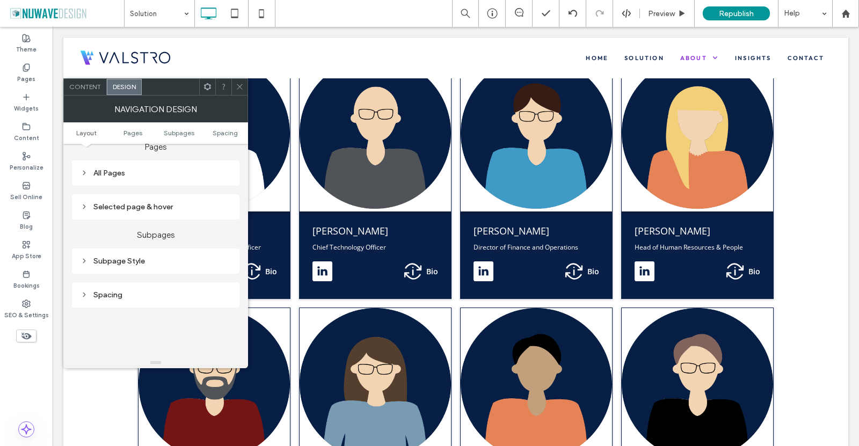
scroll to position [268, 0]
click at [79, 202] on div "Selected page & hover" at bounding box center [155, 204] width 167 height 25
click at [86, 255] on div "Subpage Style" at bounding box center [155, 258] width 150 height 9
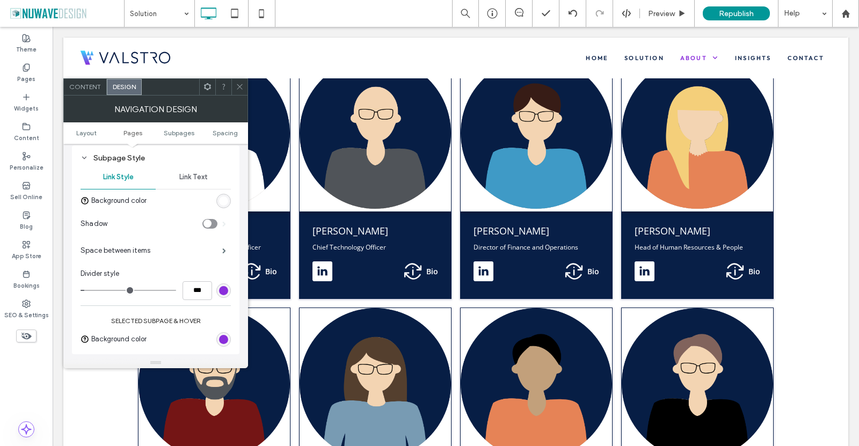
scroll to position [376, 0]
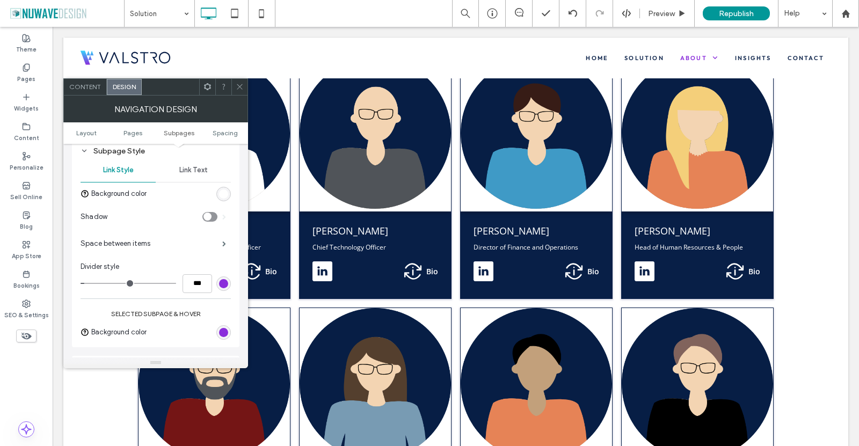
click at [220, 288] on div "rgb(138, 46, 219)" at bounding box center [223, 283] width 9 height 9
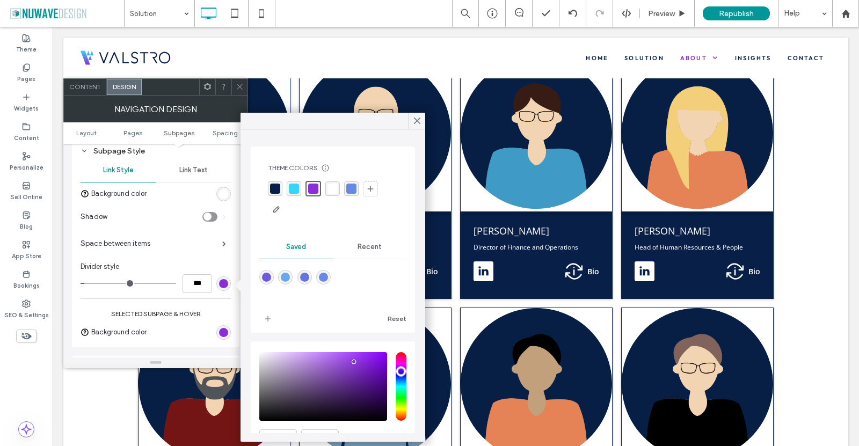
click at [358, 188] on div at bounding box center [333, 199] width 130 height 37
click at [354, 191] on div "rgba(104, 136, 230, 1)" at bounding box center [351, 189] width 10 height 10
click at [328, 193] on div "rgba(255, 255, 255, 1)" at bounding box center [331, 189] width 10 height 10
click at [222, 335] on div "rgb(138, 46, 219)" at bounding box center [223, 332] width 9 height 9
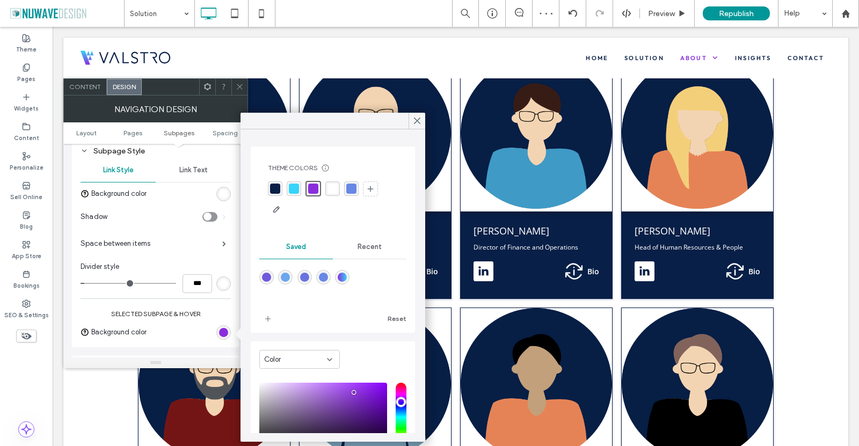
click at [350, 188] on div "rgba(104, 136, 230, 1)" at bounding box center [351, 189] width 10 height 10
click at [284, 359] on div "Color" at bounding box center [295, 359] width 63 height 11
click at [292, 389] on div "Gradient" at bounding box center [299, 396] width 79 height 19
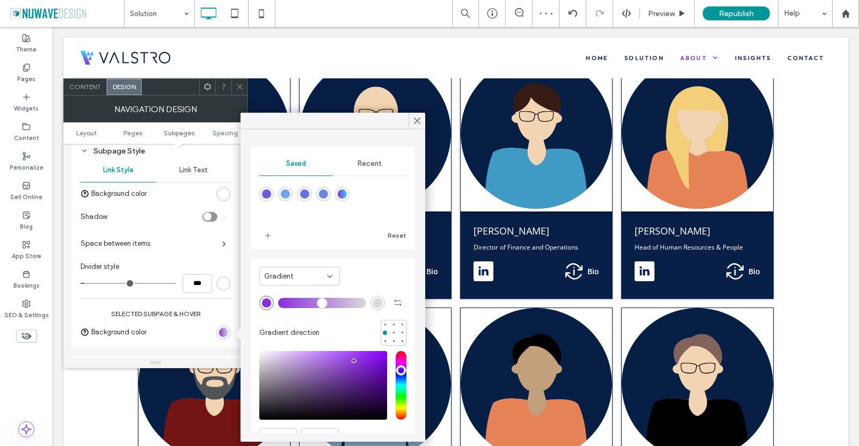
click at [347, 196] on div "linear-gradient(90deg,rgba(138,46,219,1) 0%,rgba(54,212,250,1) 100%)" at bounding box center [342, 193] width 9 height 9
click at [297, 284] on div "Gradient" at bounding box center [299, 276] width 80 height 19
click at [277, 297] on span "Color" at bounding box center [272, 295] width 17 height 11
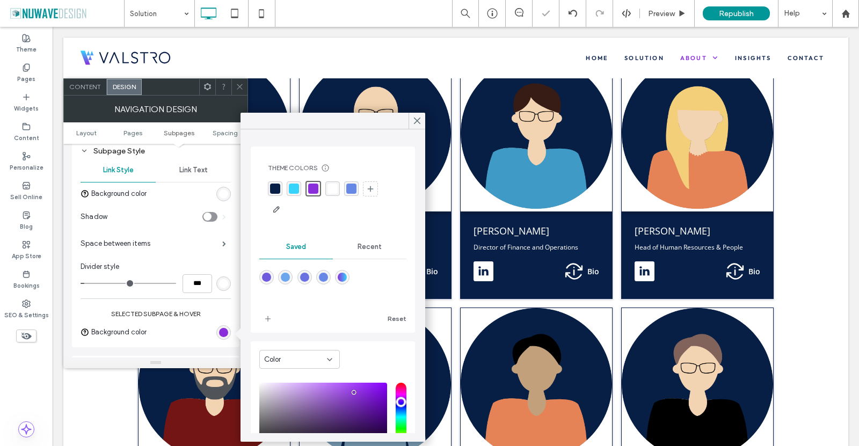
click at [349, 189] on div "rgba(104, 136, 230, 1)" at bounding box center [351, 189] width 10 height 10
click at [291, 193] on div "rgba(54, 212, 250, 1)" at bounding box center [294, 189] width 10 height 10
click at [317, 189] on div "rgba(138, 46, 219, 1)" at bounding box center [314, 189] width 10 height 10
click at [414, 119] on icon at bounding box center [417, 121] width 10 height 10
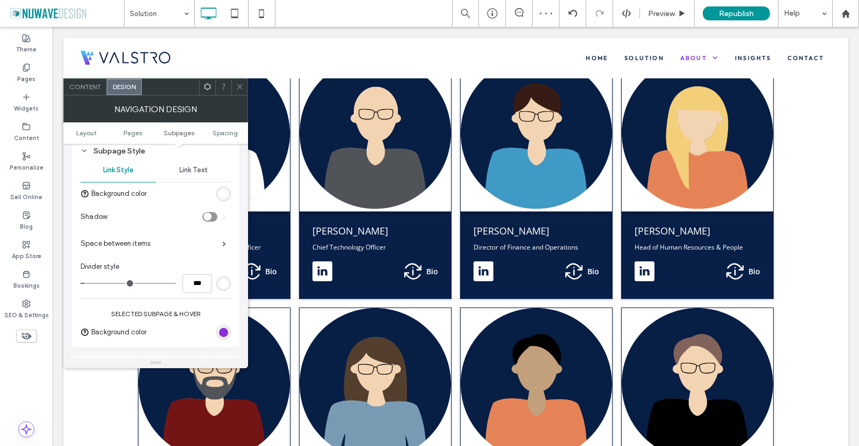
click at [233, 88] on div at bounding box center [239, 87] width 16 height 16
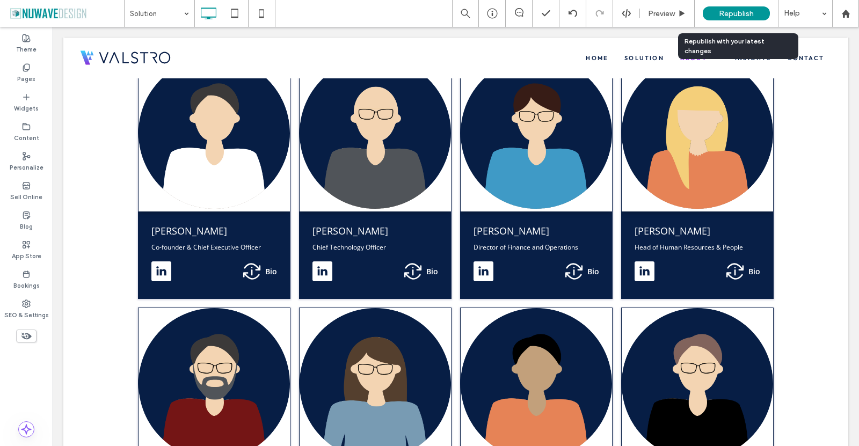
click at [724, 12] on span "Republish" at bounding box center [735, 13] width 35 height 9
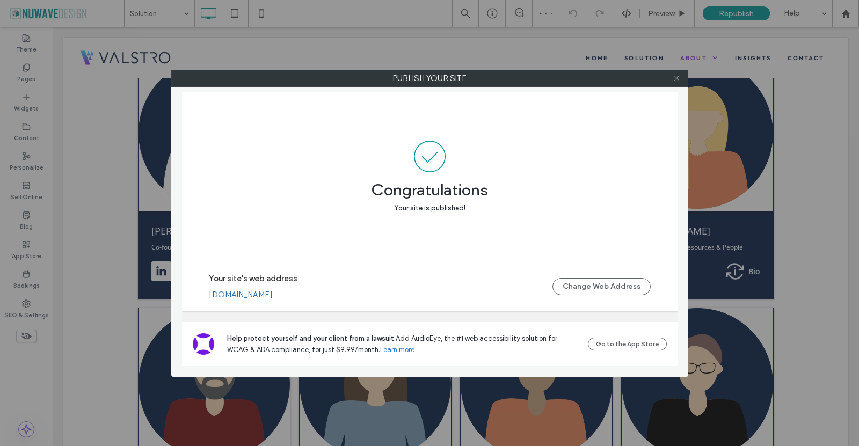
click at [676, 79] on icon at bounding box center [676, 78] width 8 height 8
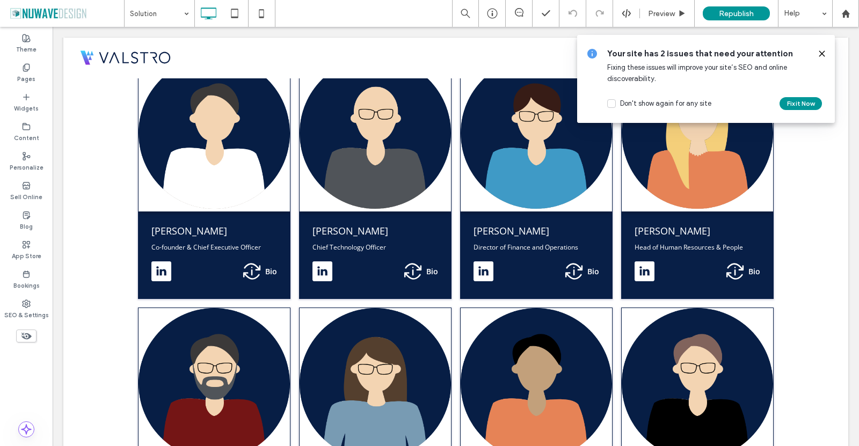
click at [824, 54] on icon at bounding box center [821, 53] width 9 height 9
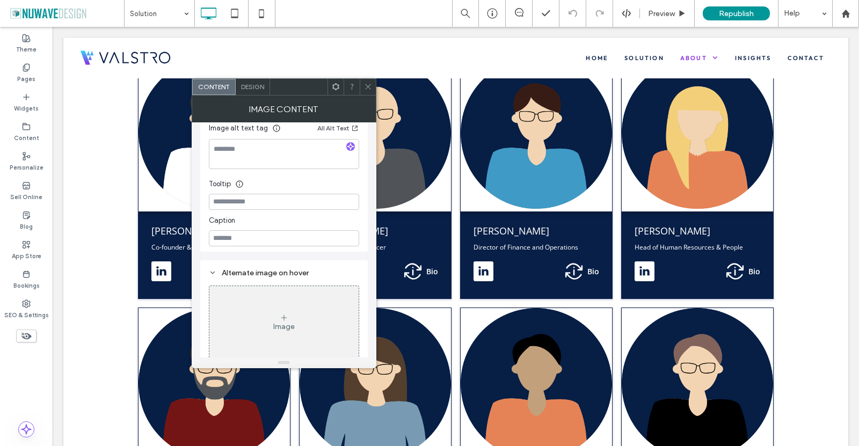
scroll to position [294, 0]
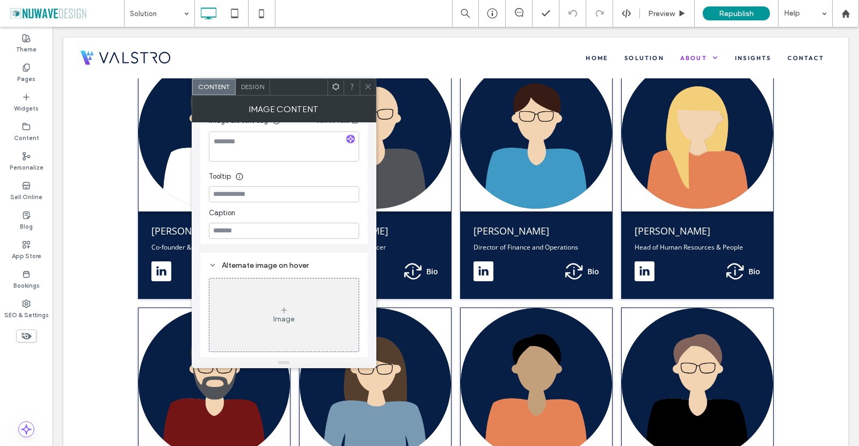
click at [283, 325] on div "Image" at bounding box center [283, 315] width 149 height 71
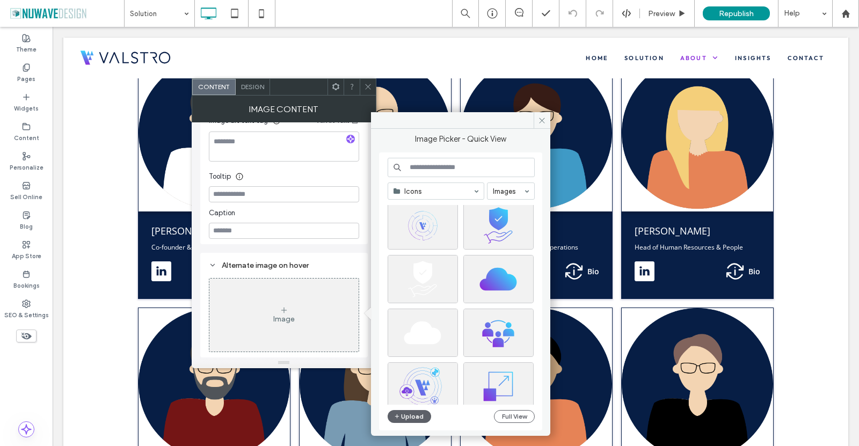
scroll to position [268, 0]
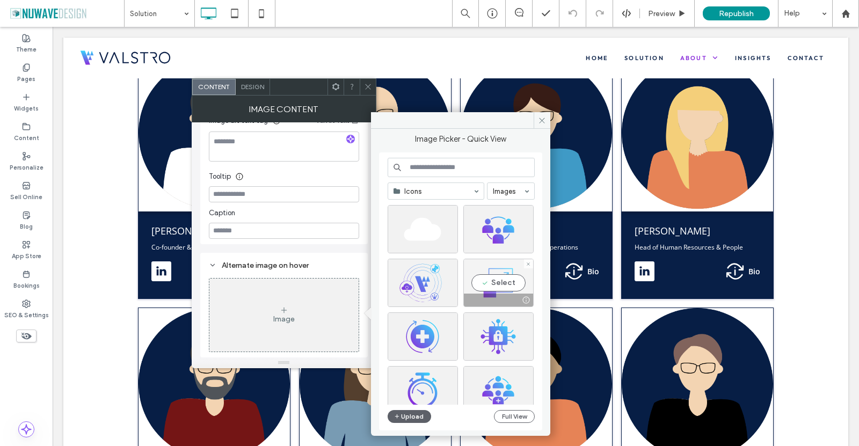
click at [485, 290] on div "Select" at bounding box center [498, 283] width 70 height 48
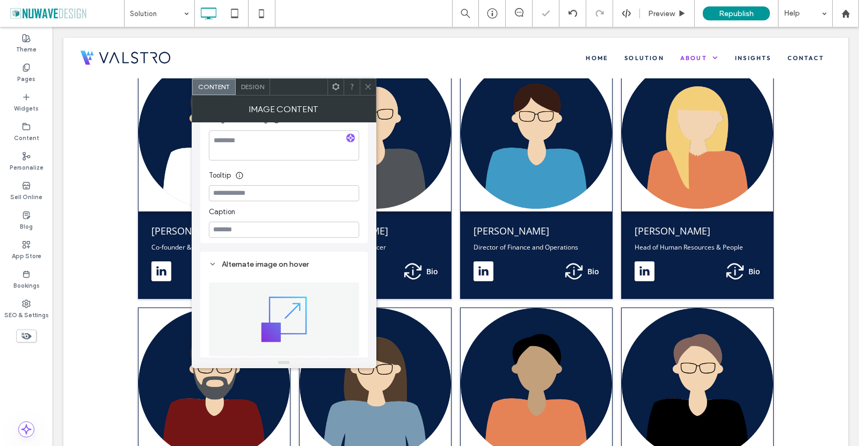
click at [366, 85] on icon at bounding box center [368, 87] width 8 height 8
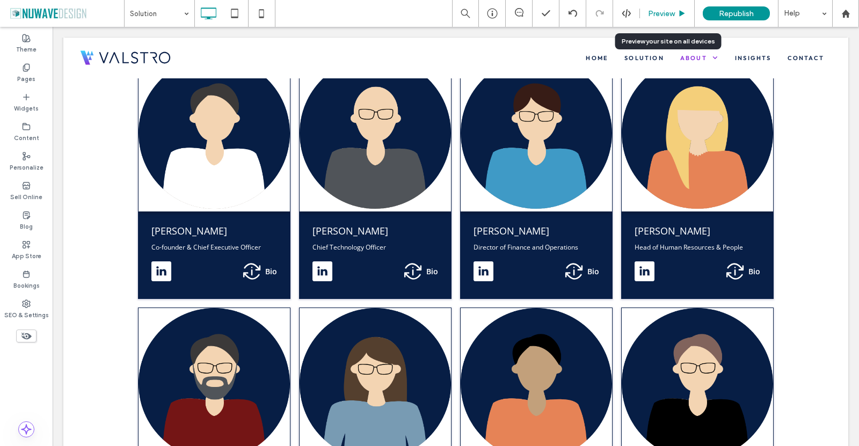
click at [659, 12] on span "Preview" at bounding box center [661, 13] width 27 height 9
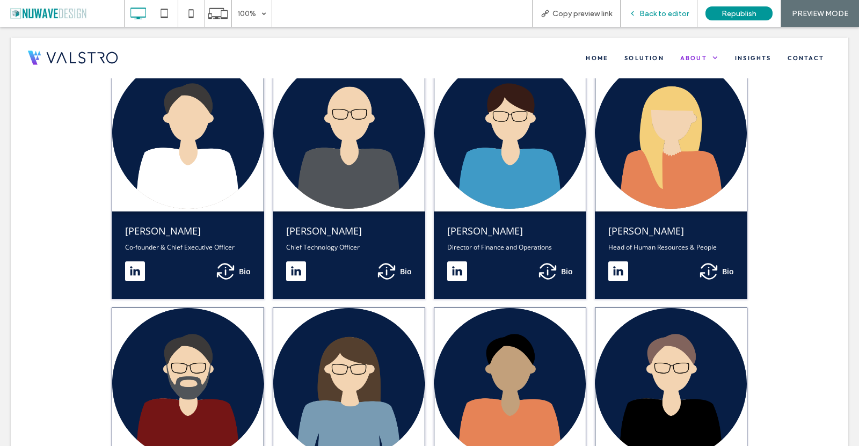
click at [675, 14] on span "Back to editor" at bounding box center [663, 13] width 49 height 9
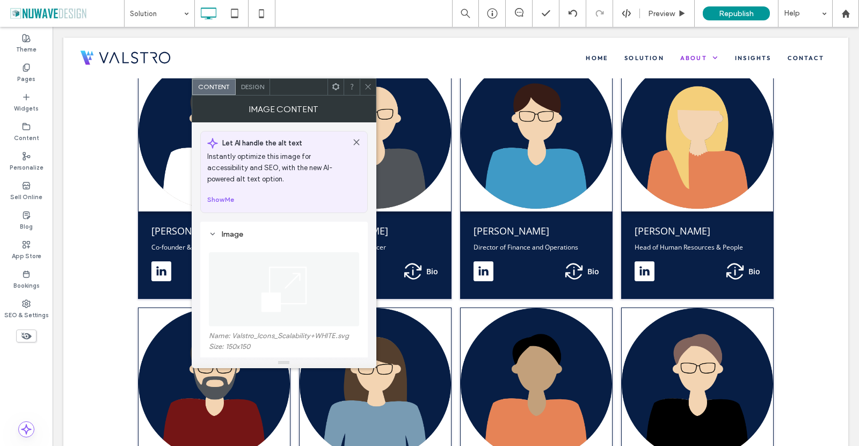
click at [355, 140] on icon at bounding box center [356, 142] width 9 height 9
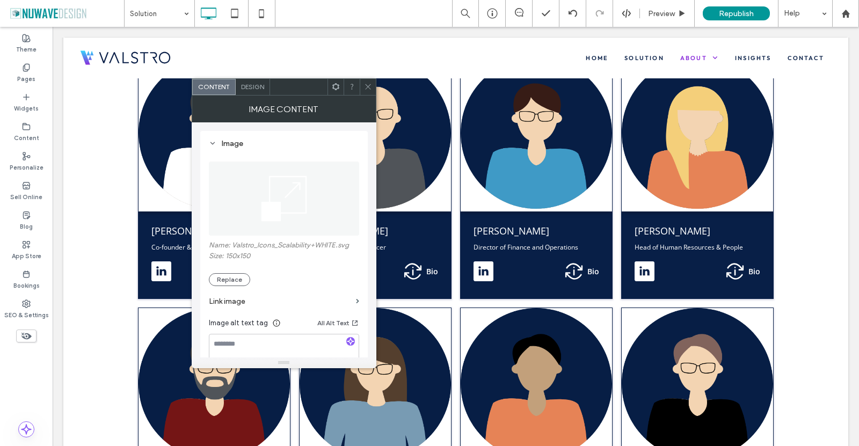
click at [365, 85] on icon at bounding box center [368, 87] width 8 height 8
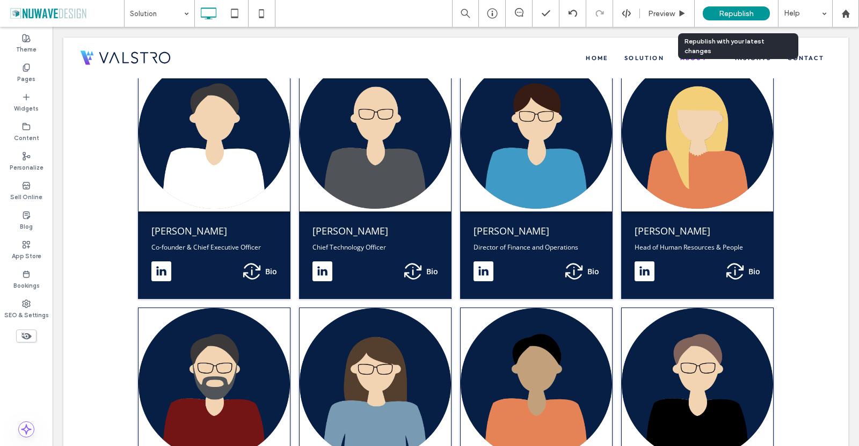
click at [720, 14] on span "Republish" at bounding box center [735, 13] width 35 height 9
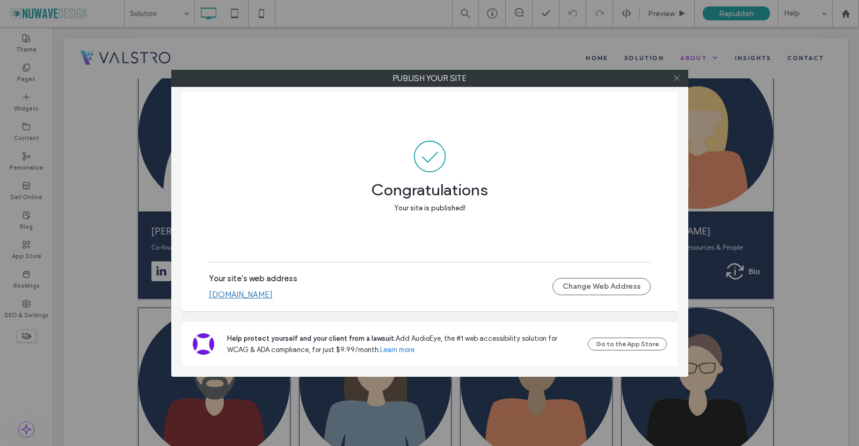
click at [675, 82] on icon at bounding box center [676, 78] width 8 height 8
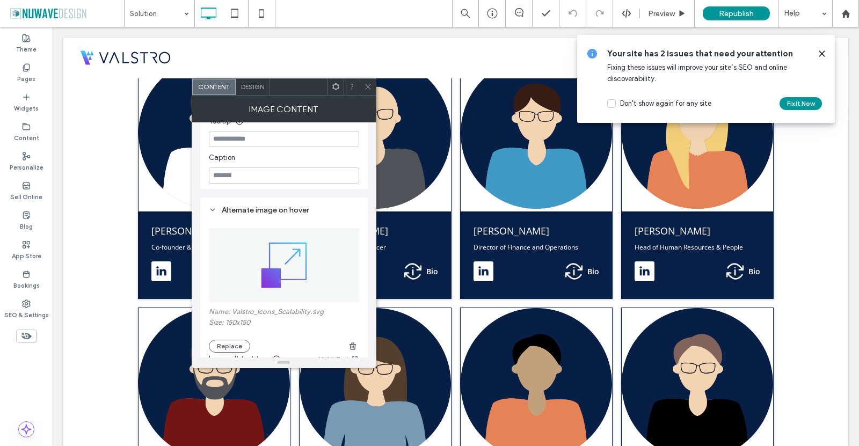
scroll to position [258, 0]
click at [349, 350] on icon "button" at bounding box center [352, 345] width 9 height 9
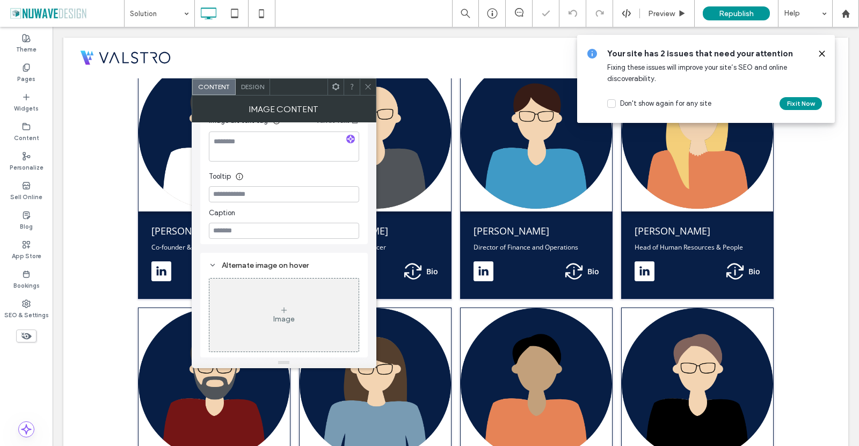
scroll to position [203, 0]
click at [372, 82] on div at bounding box center [368, 87] width 16 height 16
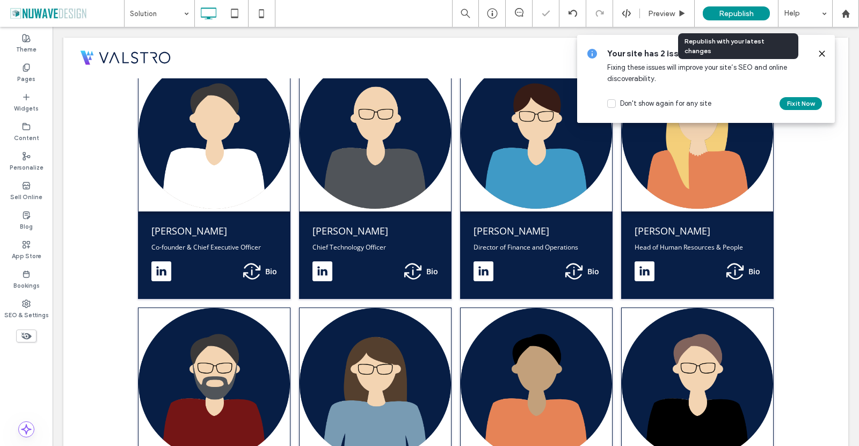
click at [753, 8] on div "Republish" at bounding box center [735, 13] width 67 height 14
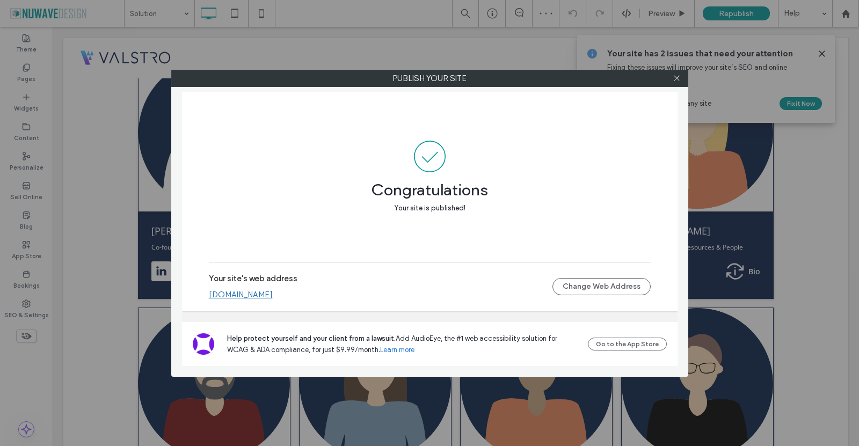
click at [254, 294] on link "[DOMAIN_NAME]" at bounding box center [241, 295] width 64 height 10
click at [677, 78] on icon at bounding box center [676, 78] width 8 height 8
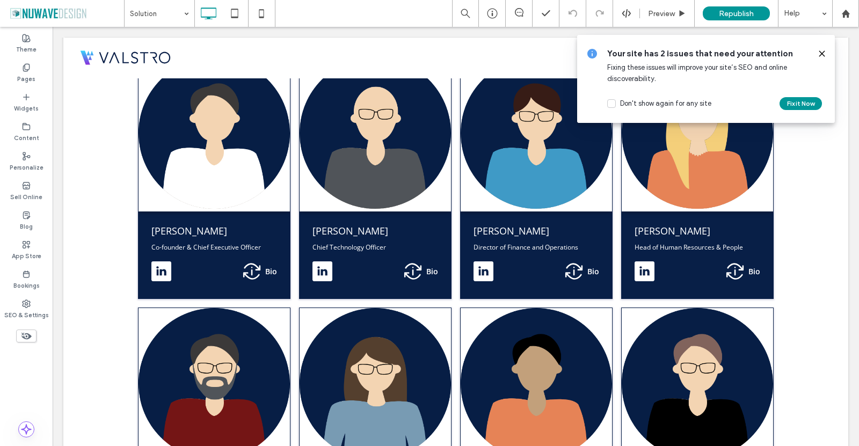
click at [821, 52] on icon at bounding box center [821, 53] width 9 height 9
click at [819, 55] on icon at bounding box center [821, 53] width 9 height 9
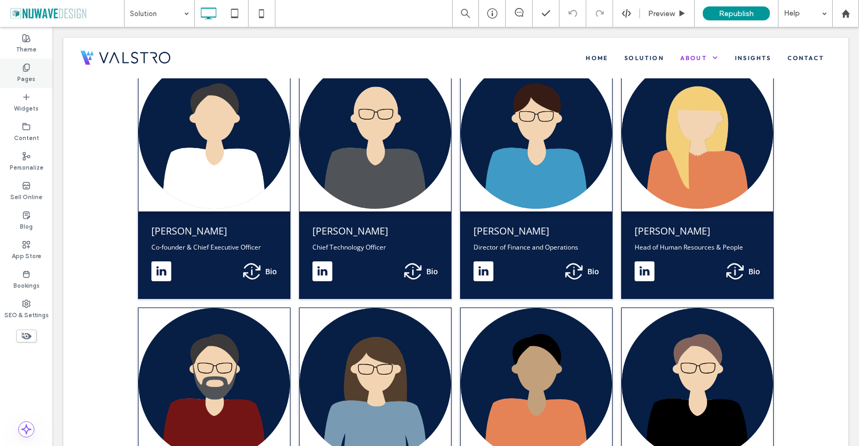
click at [16, 69] on div "Pages" at bounding box center [26, 73] width 53 height 30
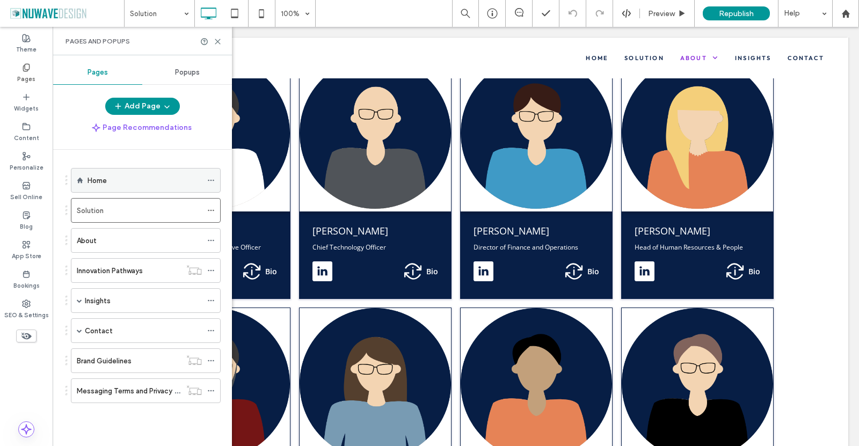
click at [94, 173] on div "Home" at bounding box center [144, 180] width 114 height 24
click at [218, 45] on icon at bounding box center [218, 42] width 8 height 8
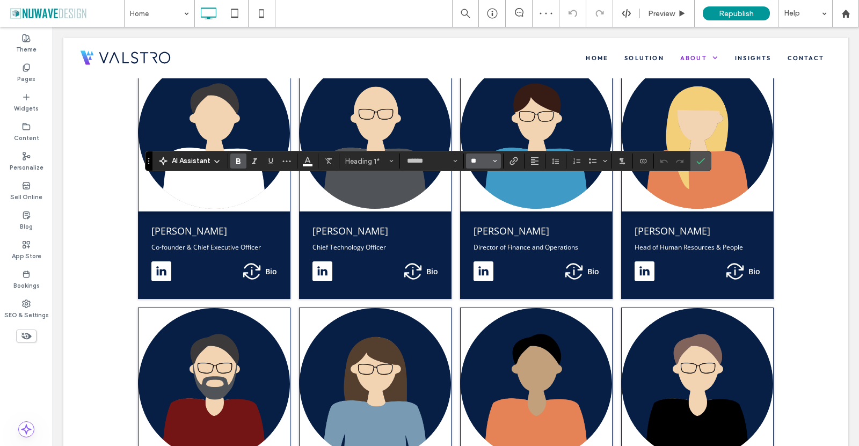
click at [486, 160] on input "**" at bounding box center [479, 161] width 21 height 9
type input "**"
click at [701, 162] on icon "Confirm" at bounding box center [700, 161] width 9 height 9
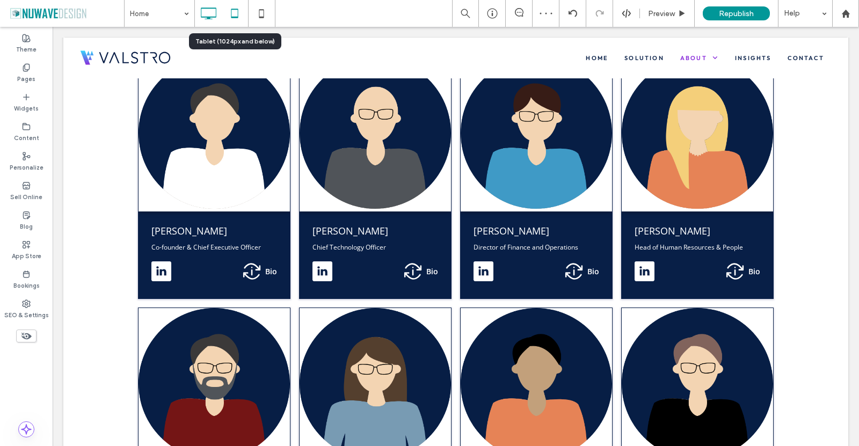
click at [233, 13] on icon at bounding box center [234, 13] width 21 height 21
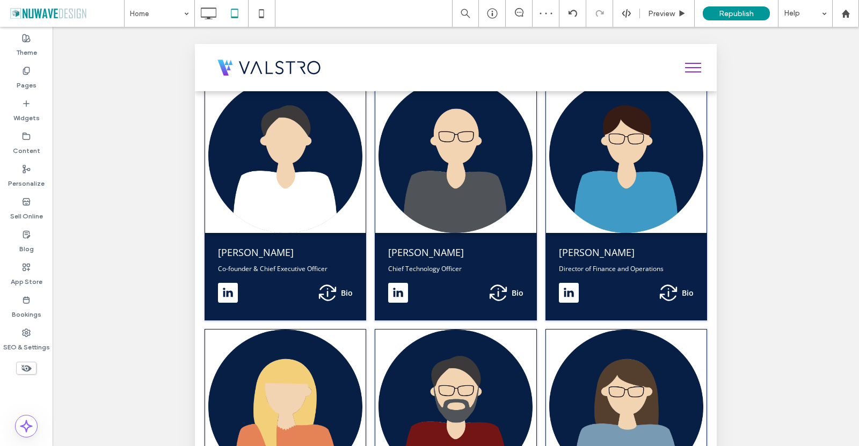
type input "******"
type input "**"
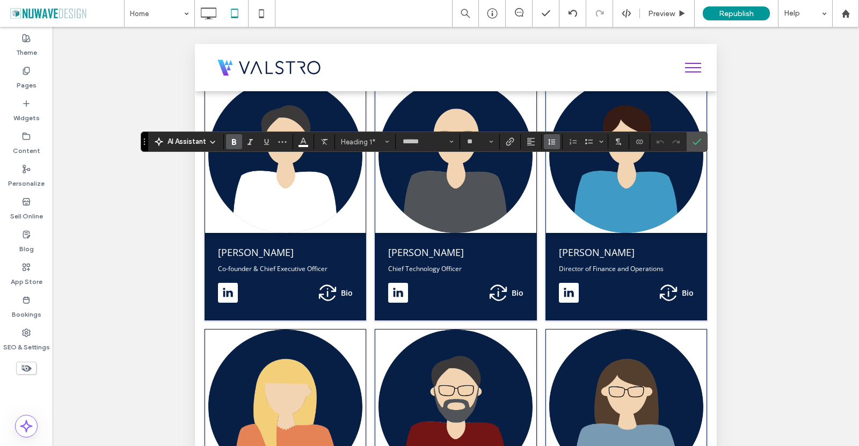
click at [551, 144] on icon "Line Height" at bounding box center [551, 141] width 9 height 9
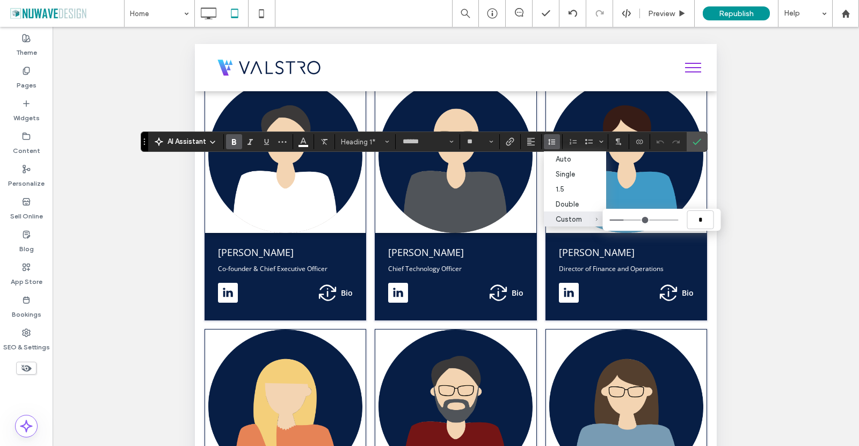
type input "***"
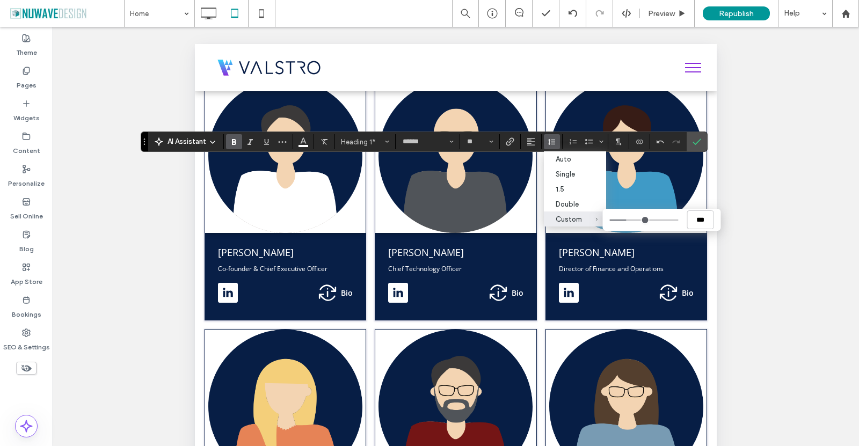
type input "***"
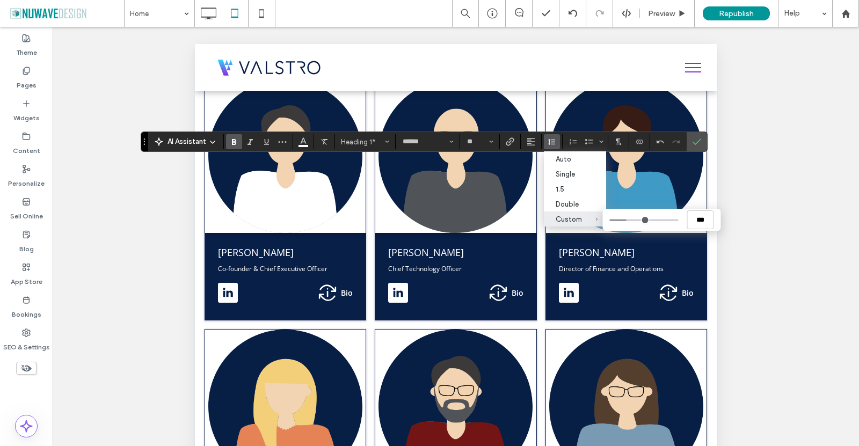
type input "***"
click at [629, 221] on input "Custom ***" at bounding box center [644, 219] width 69 height 1
click at [696, 141] on icon "Confirm" at bounding box center [696, 141] width 9 height 9
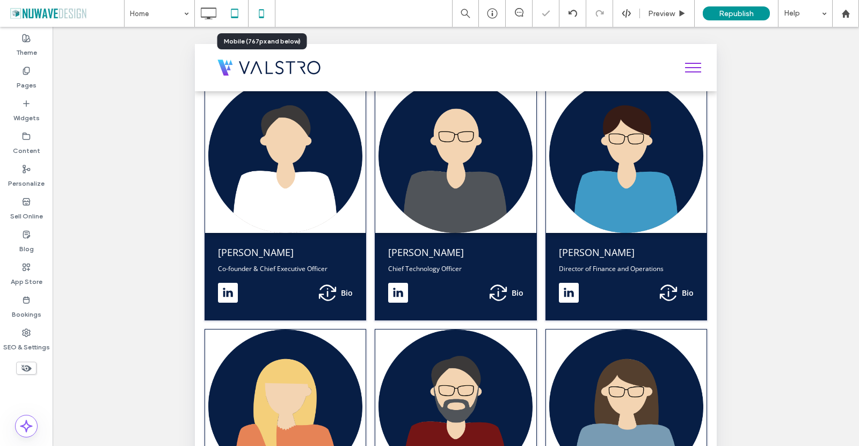
click at [267, 13] on icon at bounding box center [261, 13] width 21 height 21
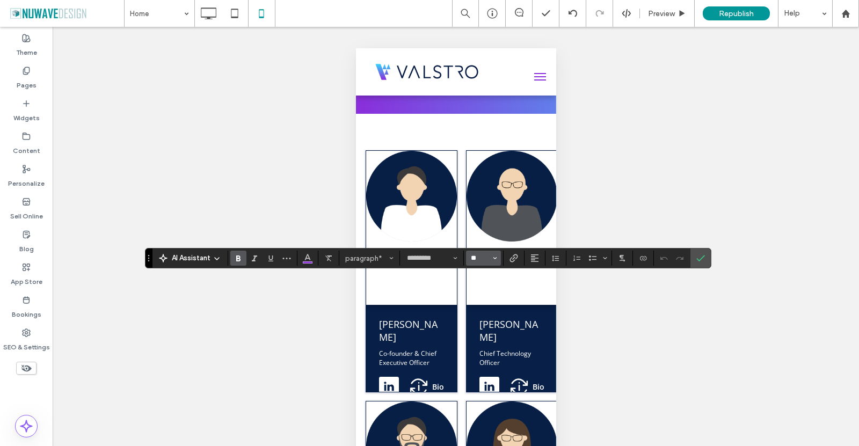
click at [487, 256] on input "**" at bounding box center [479, 258] width 21 height 9
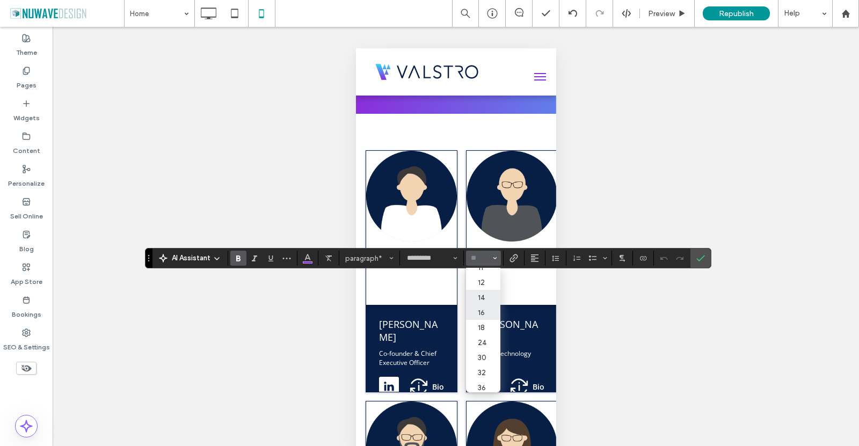
scroll to position [54, 0]
click at [486, 334] on label "18" at bounding box center [483, 326] width 34 height 15
type input "**"
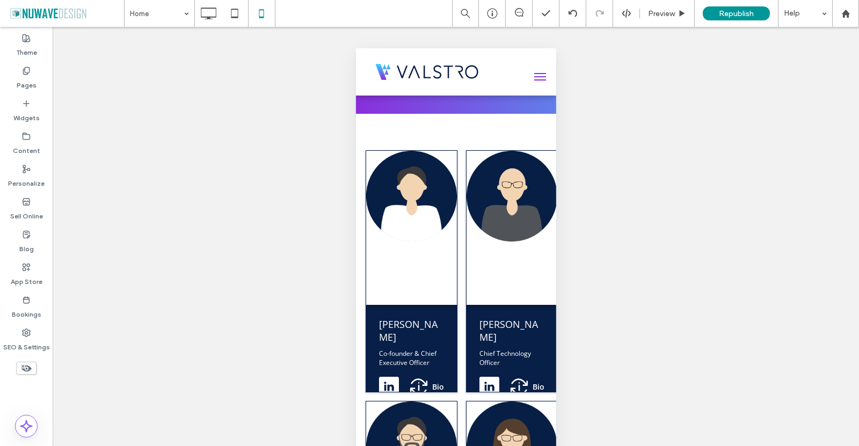
type input "******"
type input "**"
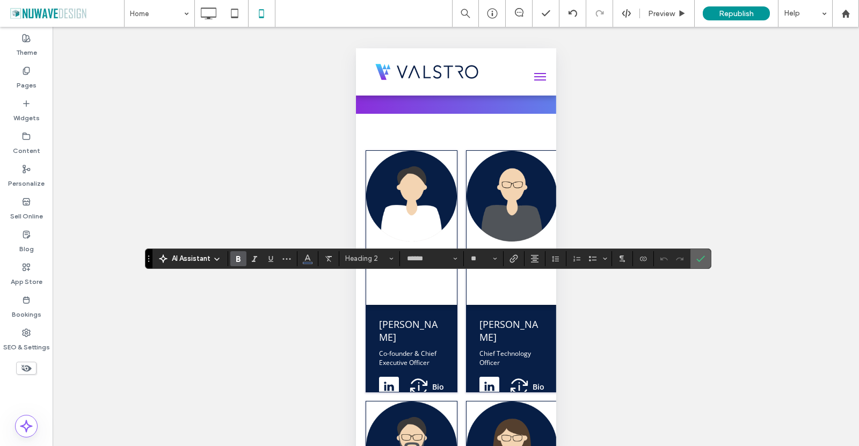
click at [703, 259] on icon "Confirm" at bounding box center [700, 258] width 9 height 9
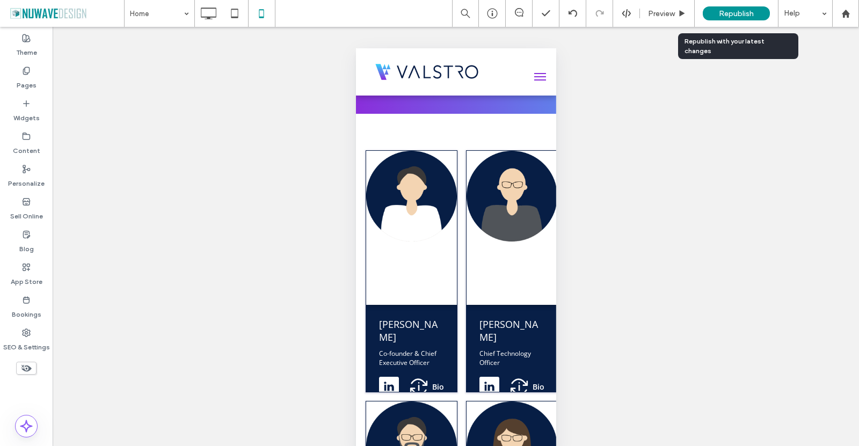
click at [724, 11] on span "Republish" at bounding box center [735, 13] width 35 height 9
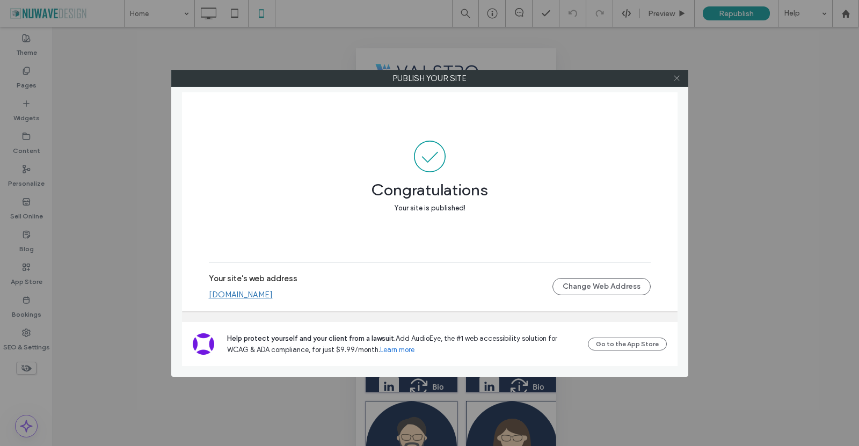
click at [679, 80] on use at bounding box center [675, 78] width 5 height 5
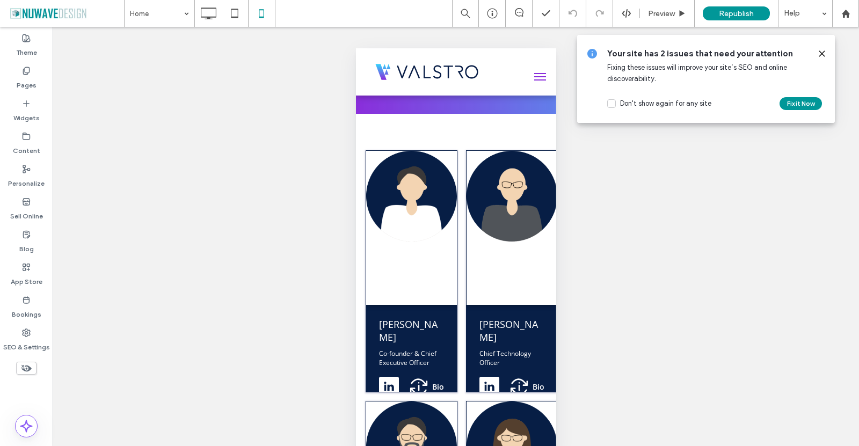
click at [823, 50] on icon at bounding box center [821, 53] width 9 height 9
